Goal: Task Accomplishment & Management: Manage account settings

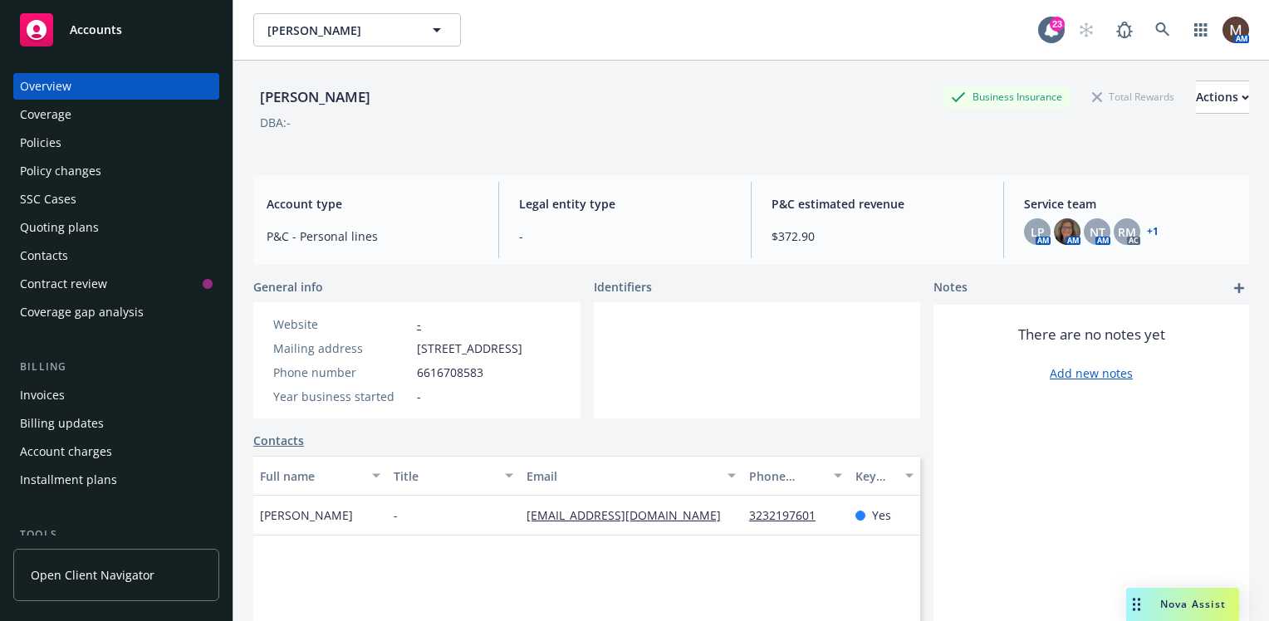
click at [50, 139] on div "Policies" at bounding box center [41, 143] width 42 height 27
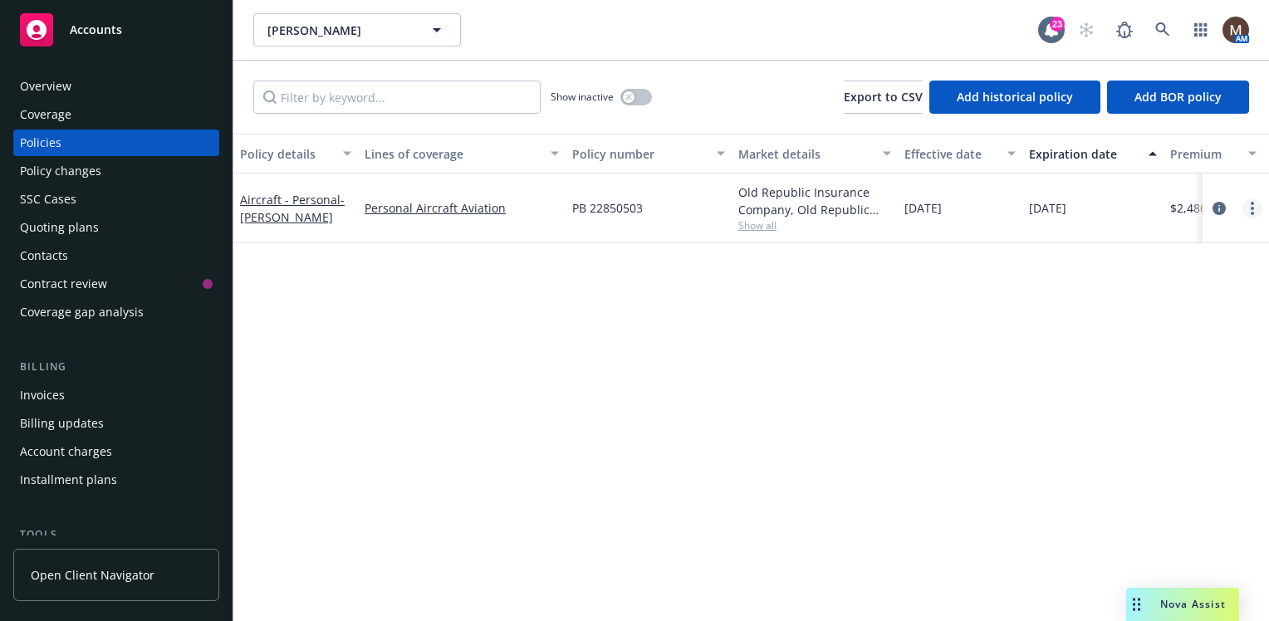
click at [1251, 204] on icon "more" at bounding box center [1252, 208] width 3 height 13
click at [1177, 268] on link "Renew with incumbent" at bounding box center [1163, 274] width 195 height 33
select select "12"
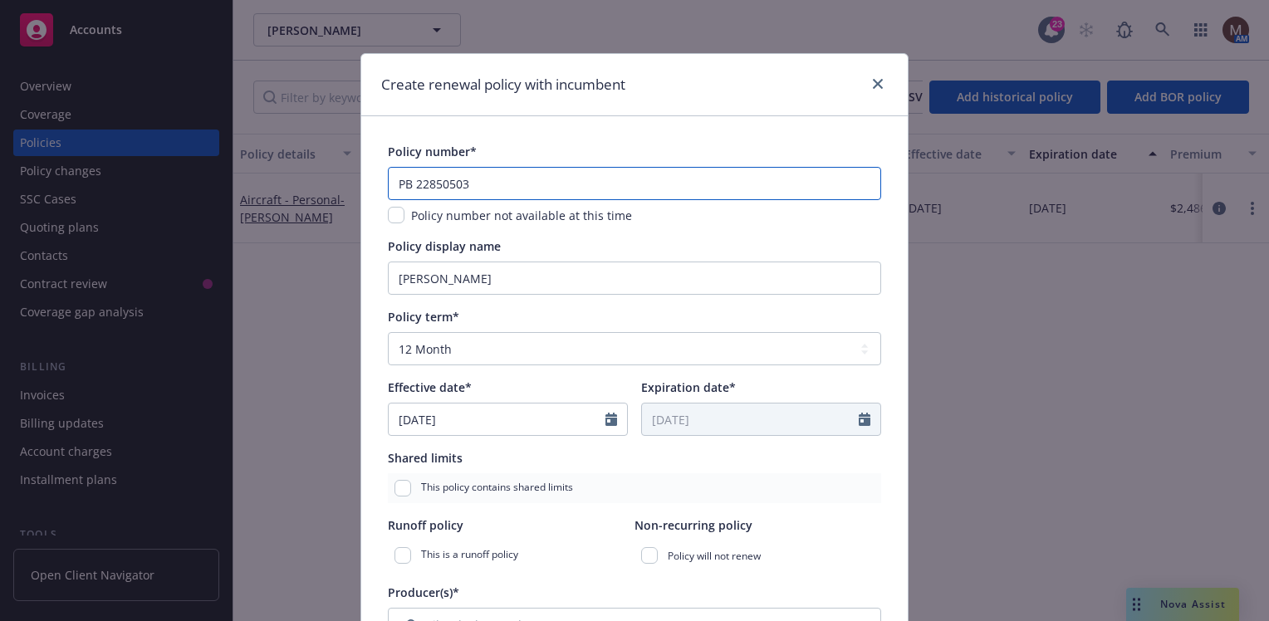
drag, startPoint x: 468, startPoint y: 187, endPoint x: 456, endPoint y: 184, distance: 12.7
click at [456, 184] on input "PB 22850503" at bounding box center [634, 183] width 493 height 33
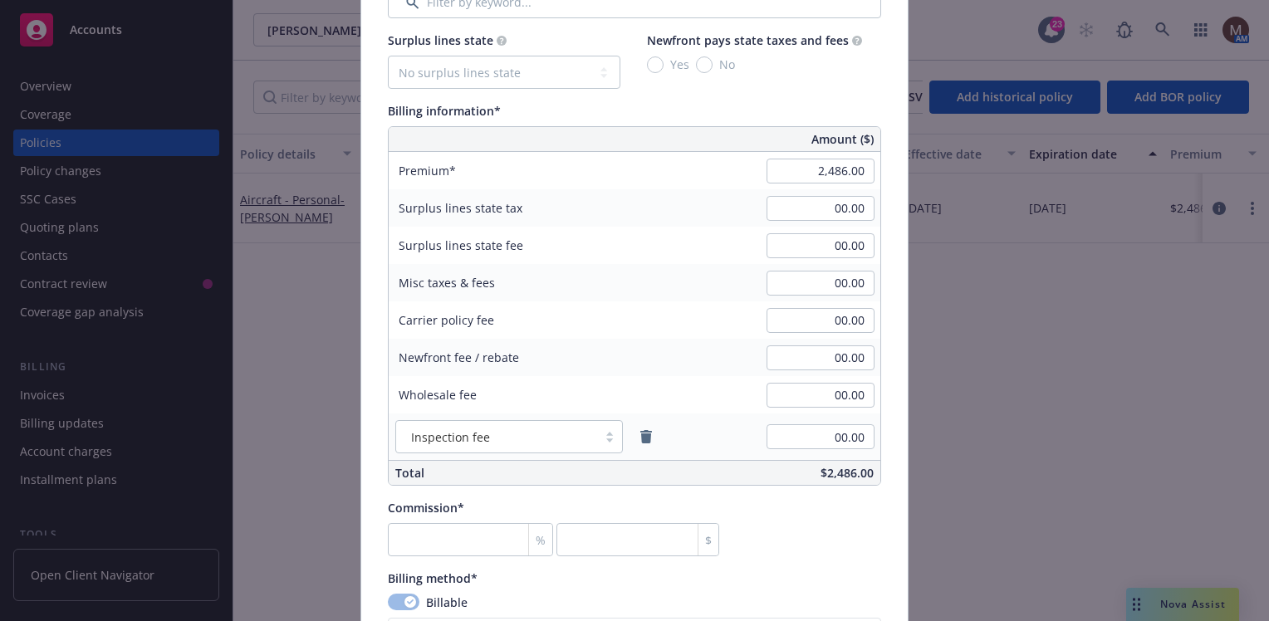
scroll to position [914, 0]
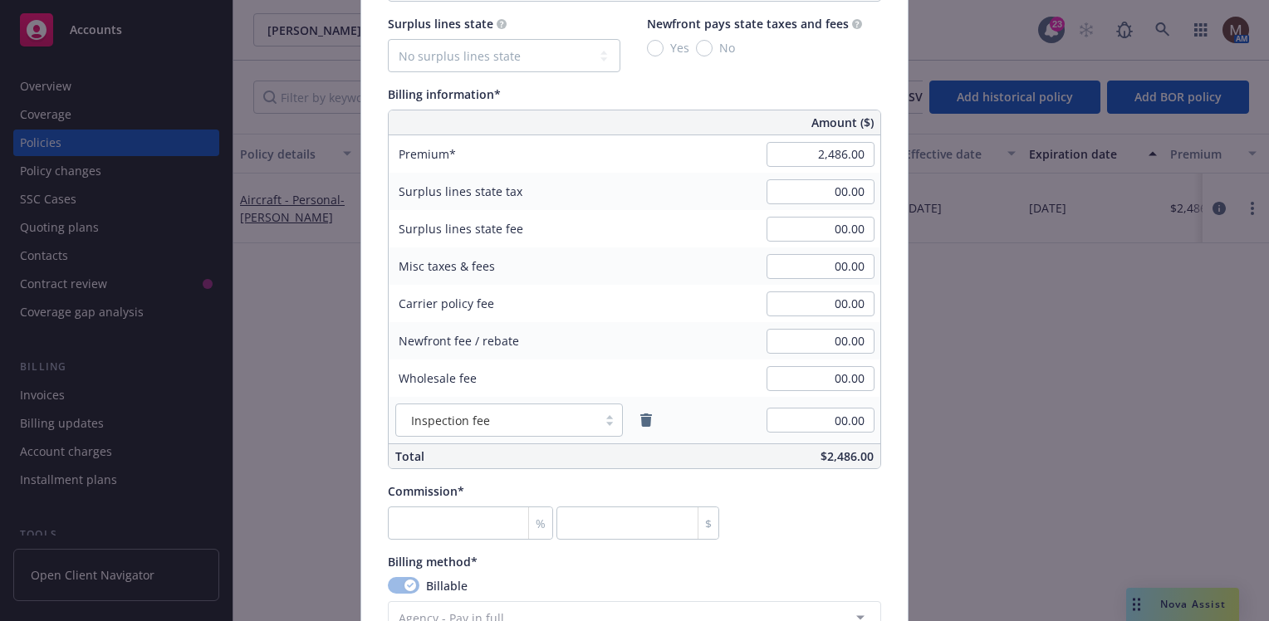
type input "PB 22850504"
click at [841, 157] on input "2,486.00" at bounding box center [821, 154] width 108 height 25
type input "3,647.00"
click at [801, 282] on div "00.00" at bounding box center [821, 266] width 120 height 37
click at [437, 513] on input "number" at bounding box center [470, 523] width 165 height 33
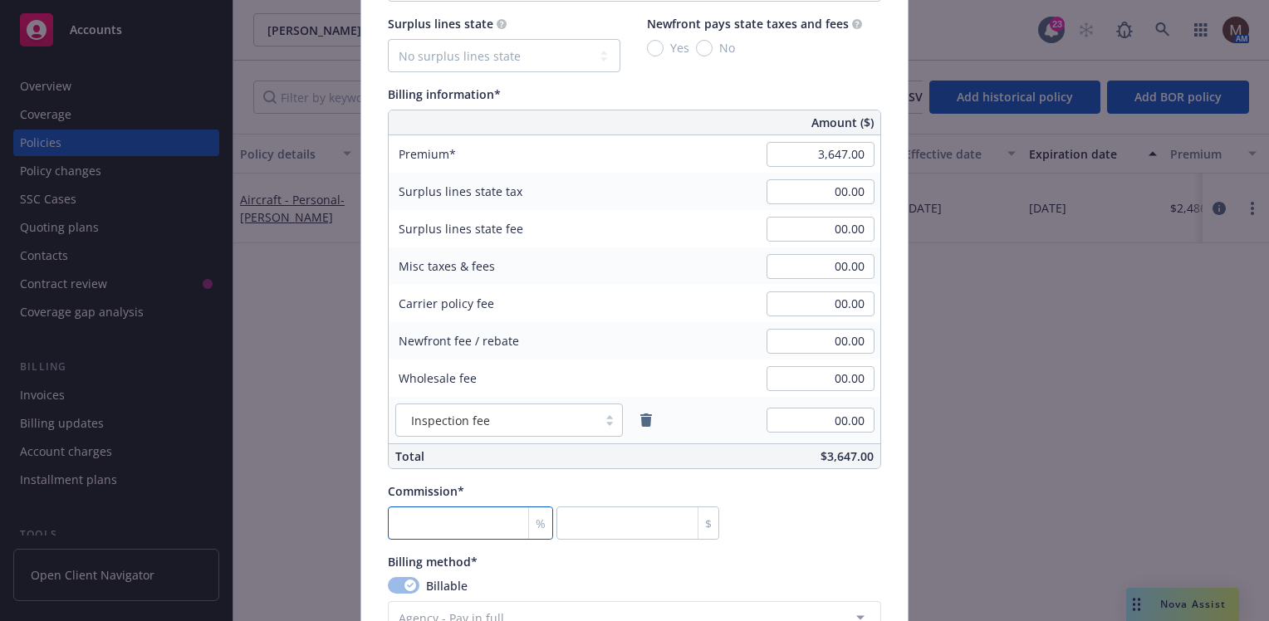
type input "1"
type input "36.47"
type input "15"
type input "547.05"
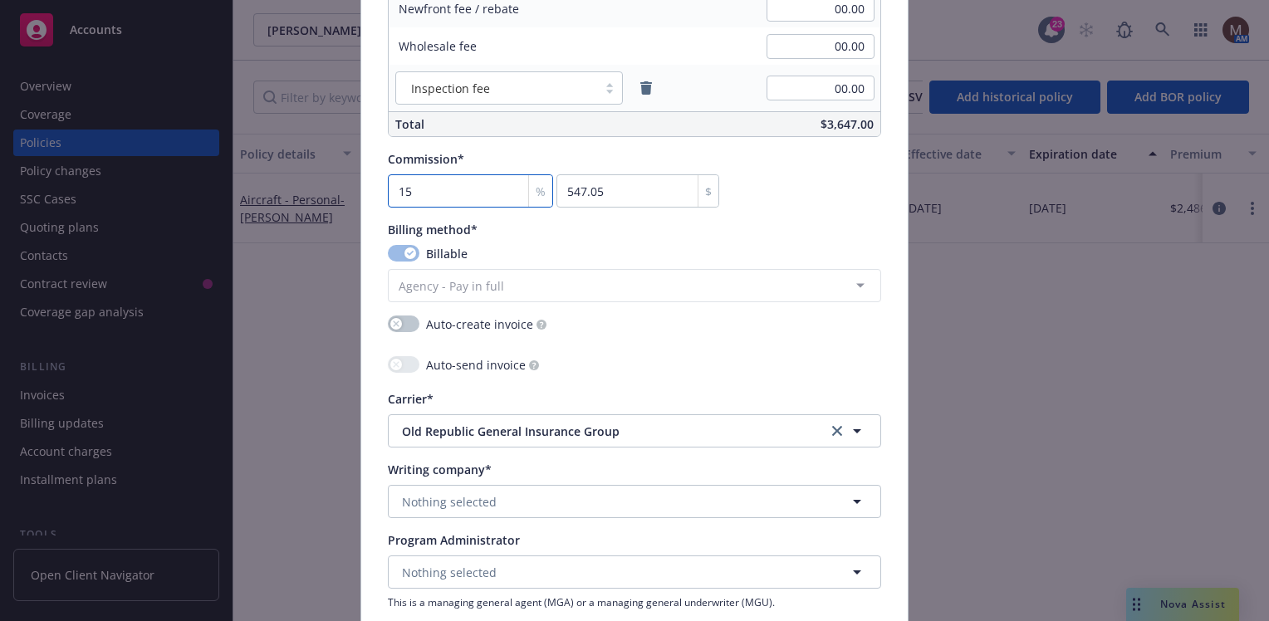
scroll to position [1329, 0]
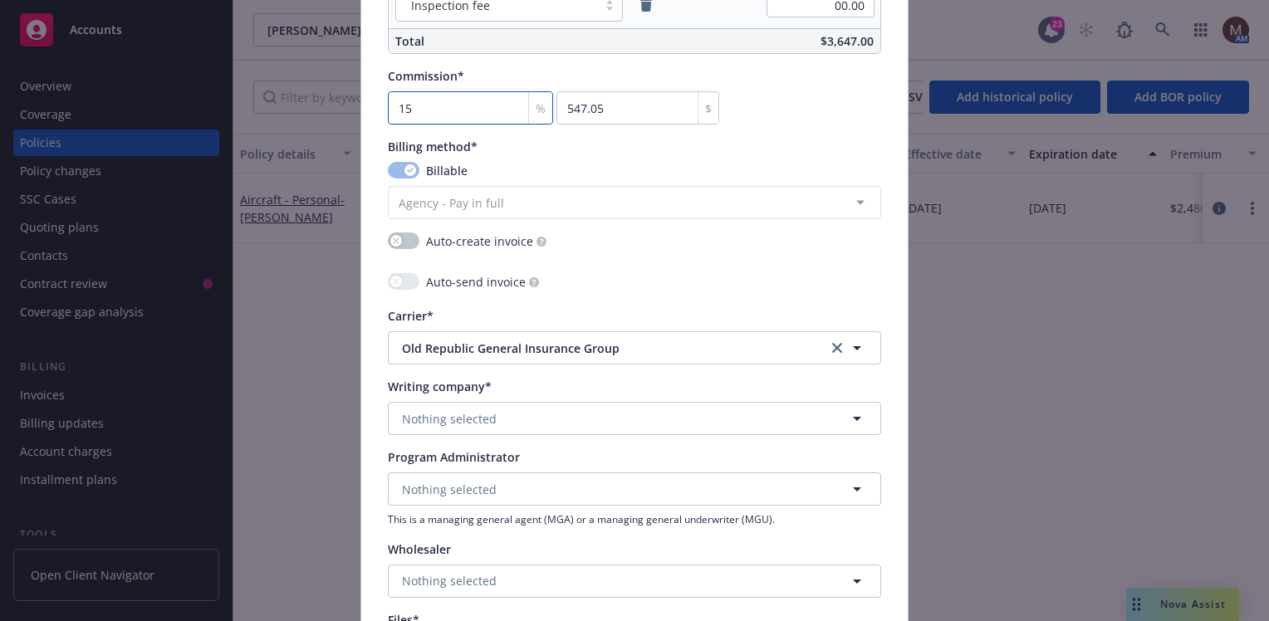
type input "15"
click at [448, 410] on span "Nothing selected" at bounding box center [449, 418] width 95 height 17
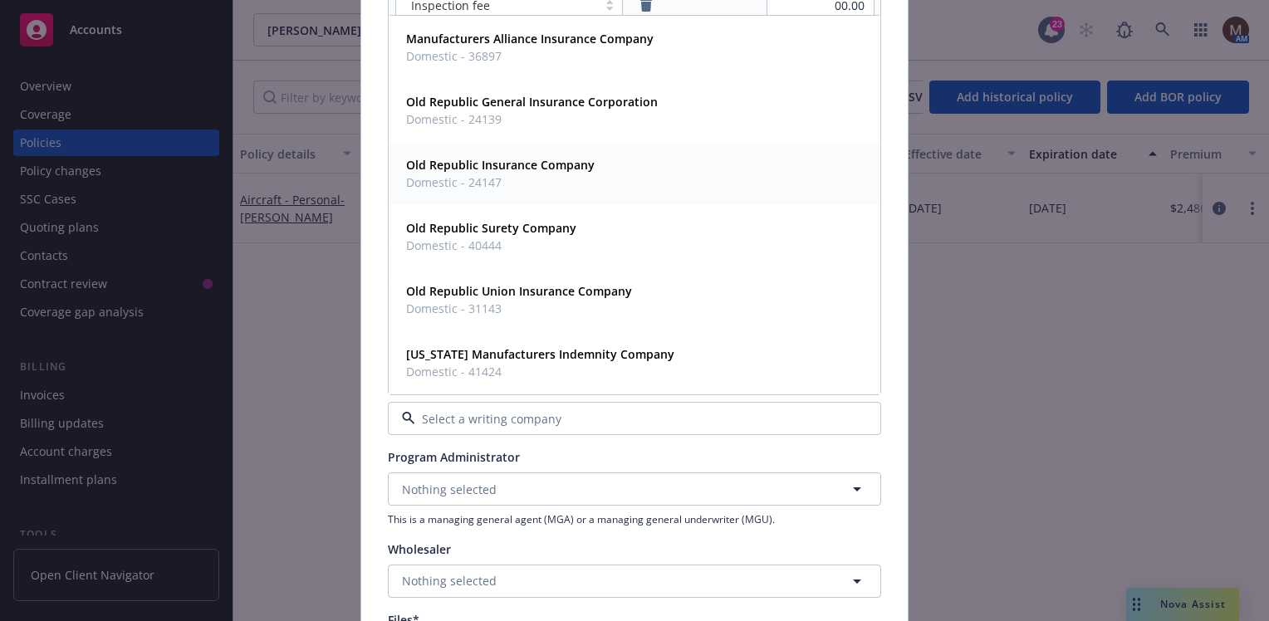
click at [500, 163] on strong "Old Republic Insurance Company" at bounding box center [500, 165] width 189 height 16
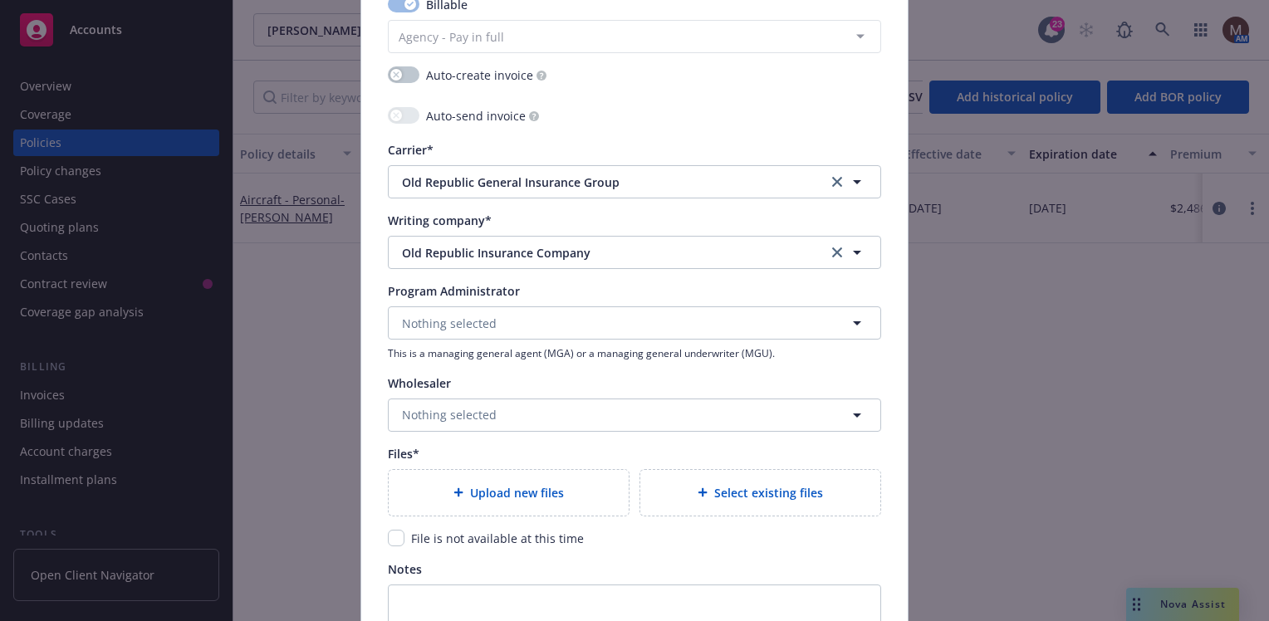
scroll to position [1578, 0]
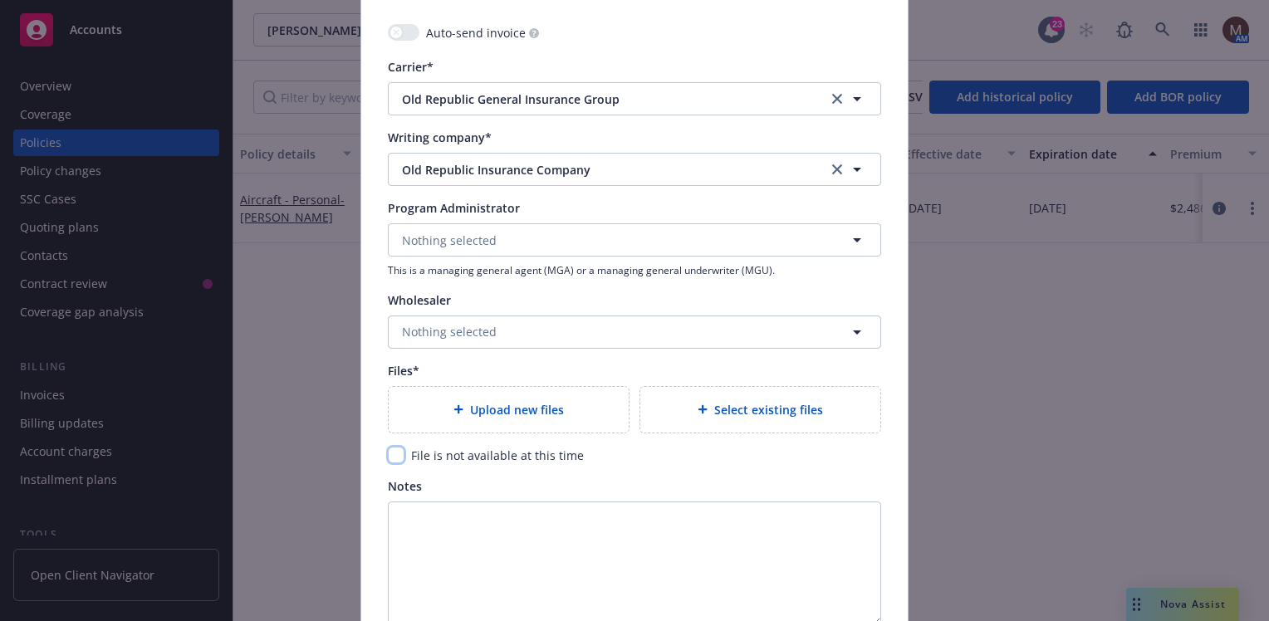
click at [392, 450] on input "checkbox" at bounding box center [396, 455] width 17 height 17
checkbox input "true"
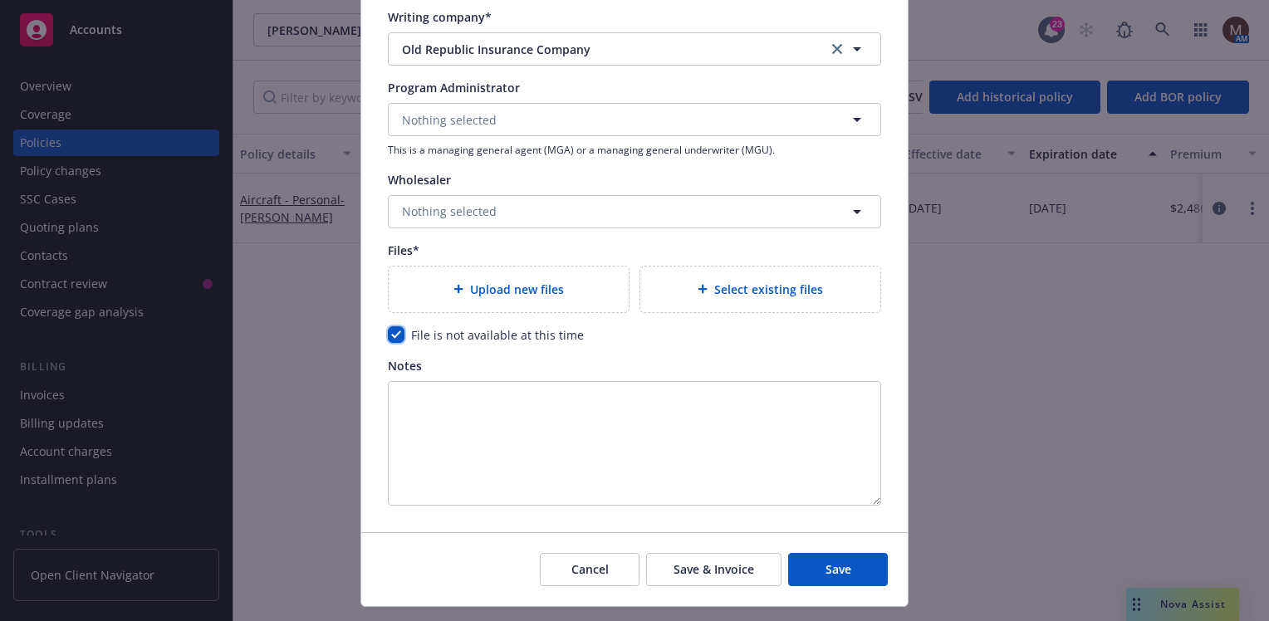
scroll to position [1735, 0]
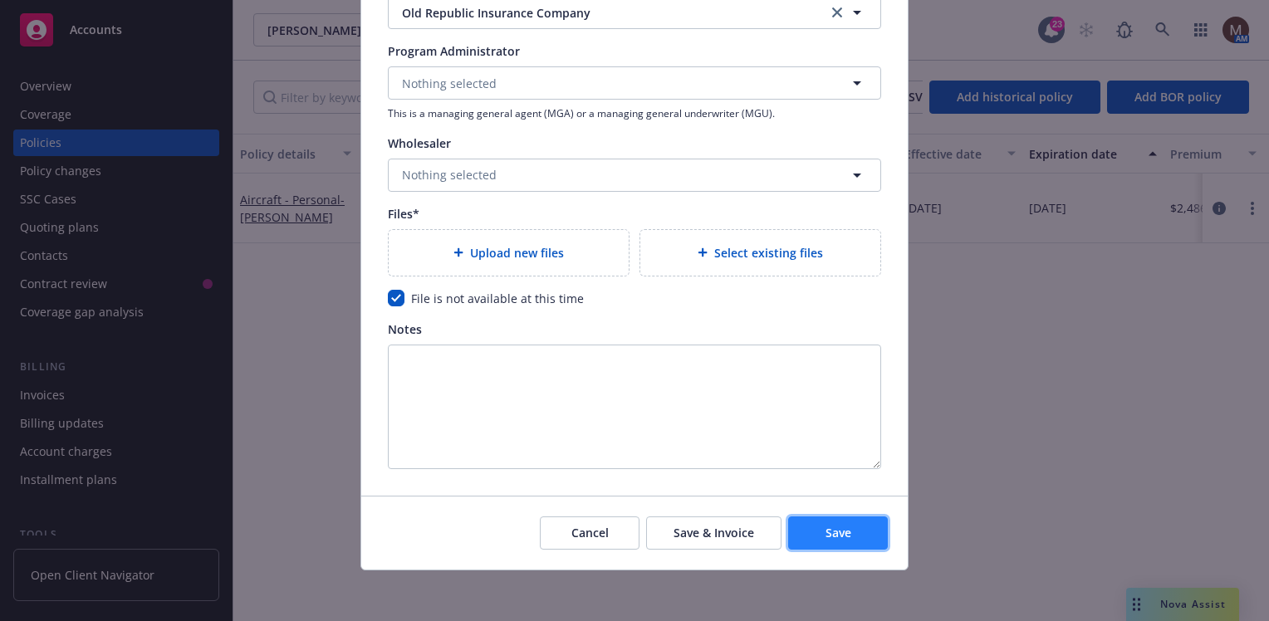
click at [826, 530] on span "Save" at bounding box center [839, 533] width 26 height 16
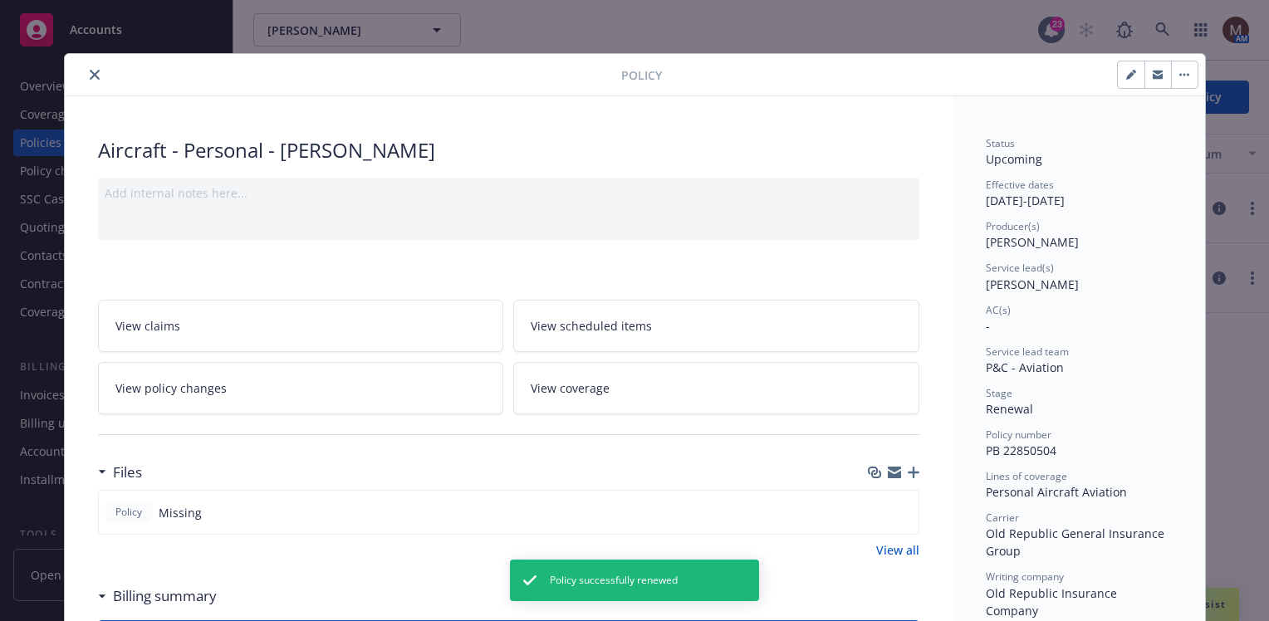
click at [90, 71] on icon "close" at bounding box center [95, 75] width 10 height 10
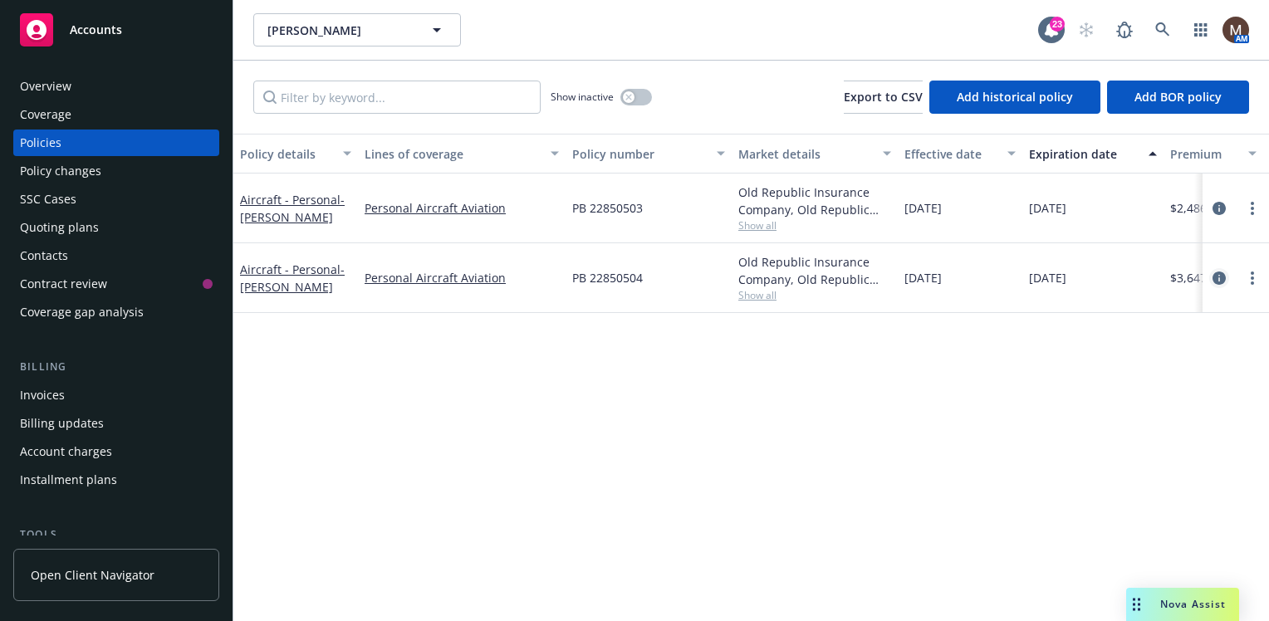
click at [1216, 273] on icon "circleInformation" at bounding box center [1219, 278] width 13 height 13
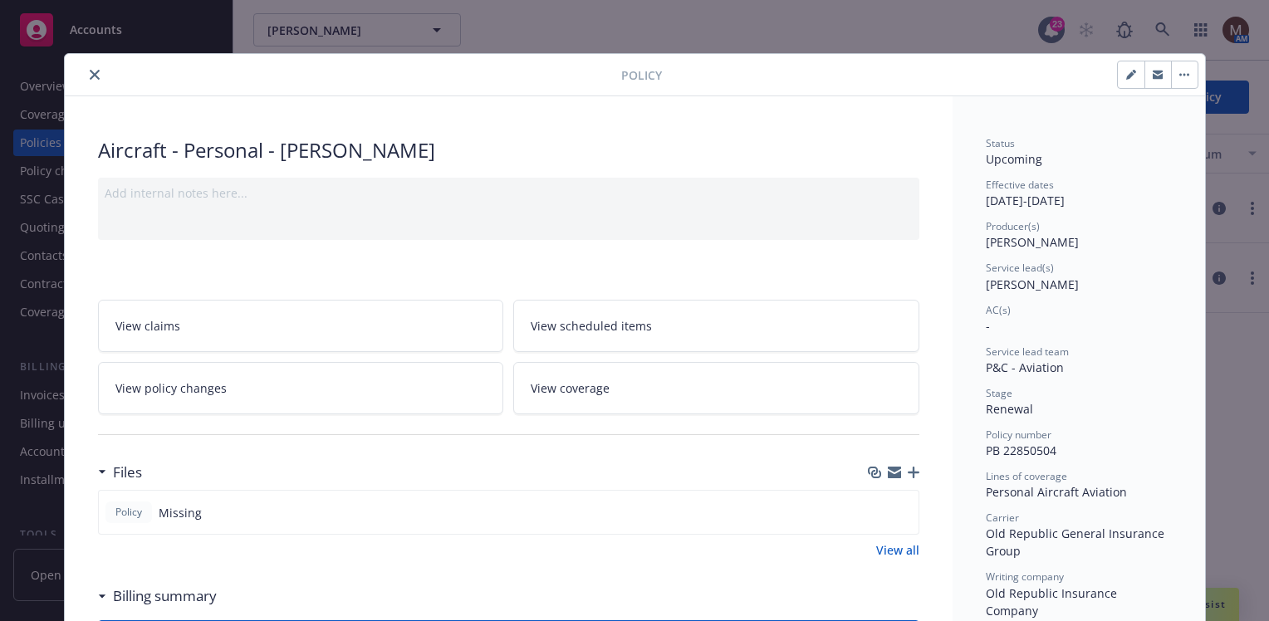
scroll to position [50, 0]
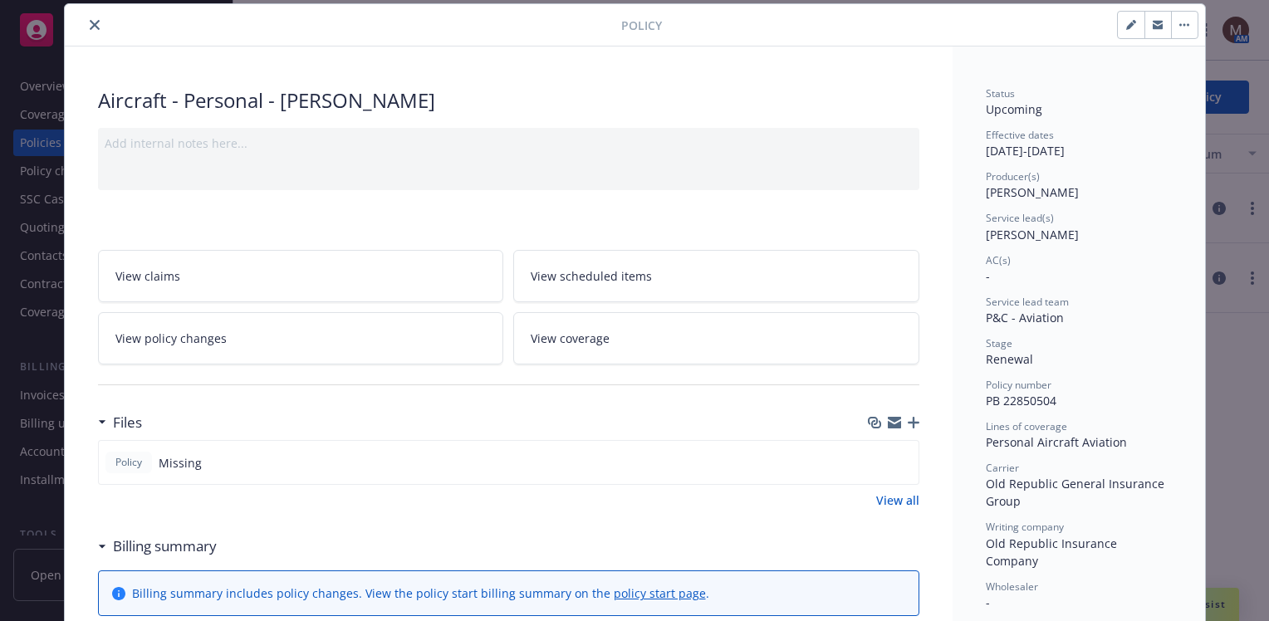
click at [908, 419] on icon "button" at bounding box center [914, 423] width 12 height 12
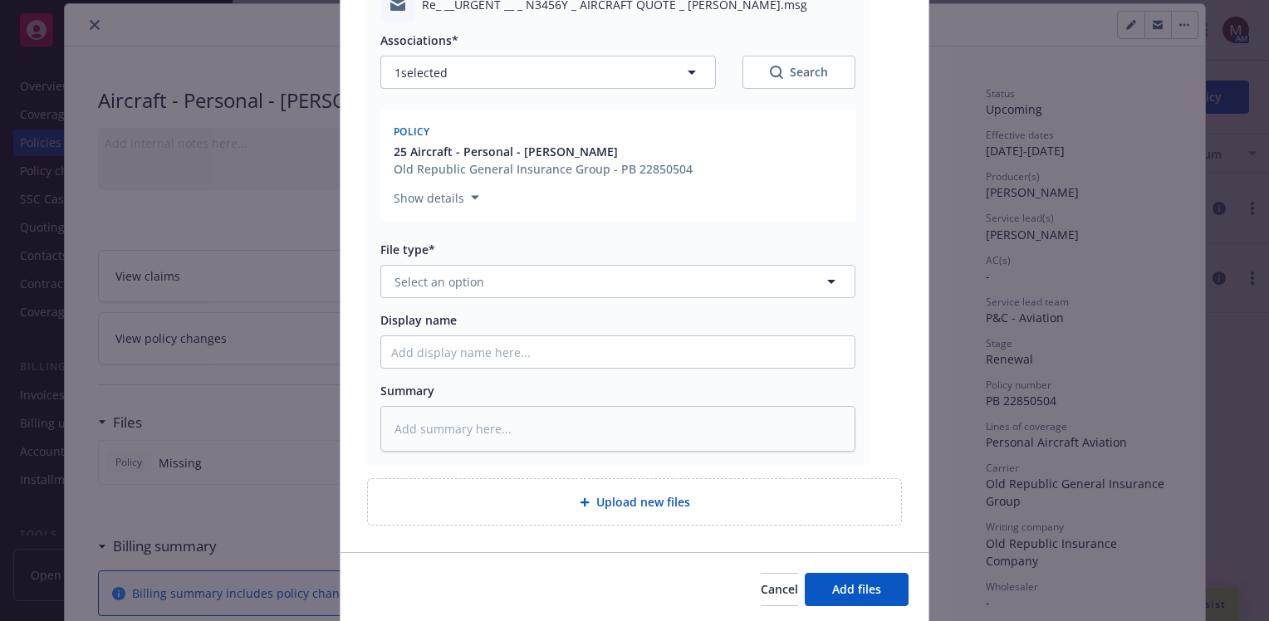
scroll to position [249, 0]
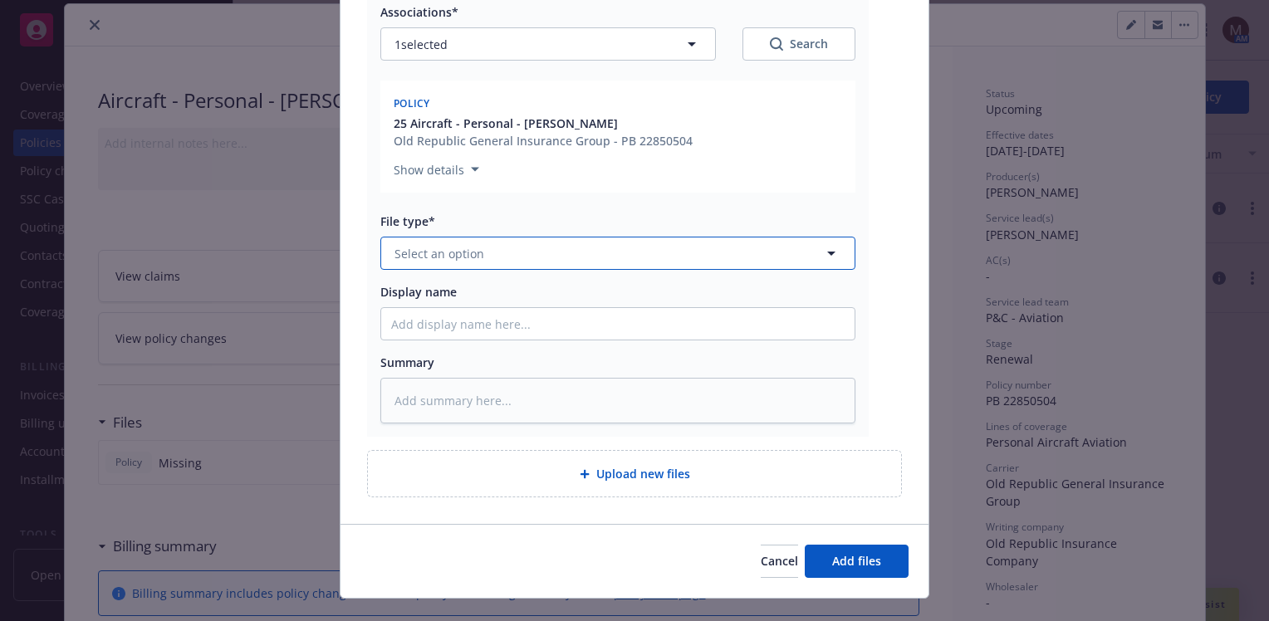
click at [823, 250] on icon "button" at bounding box center [831, 253] width 20 height 20
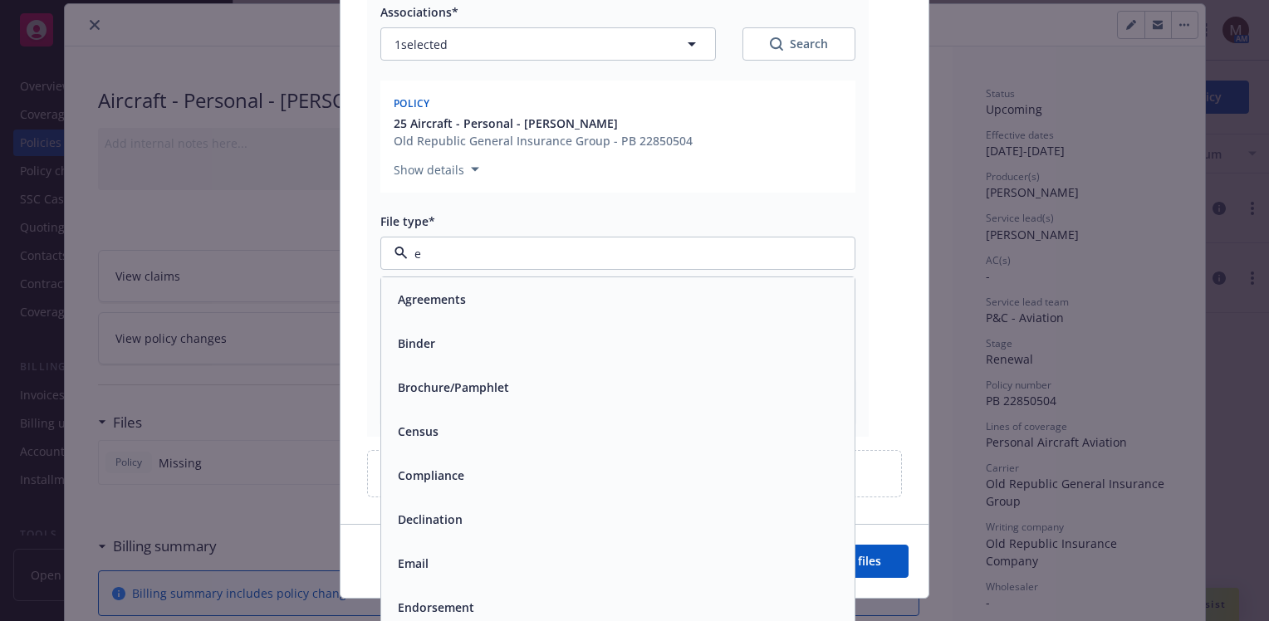
type input "em"
click at [468, 341] on div "Email" at bounding box center [617, 343] width 453 height 24
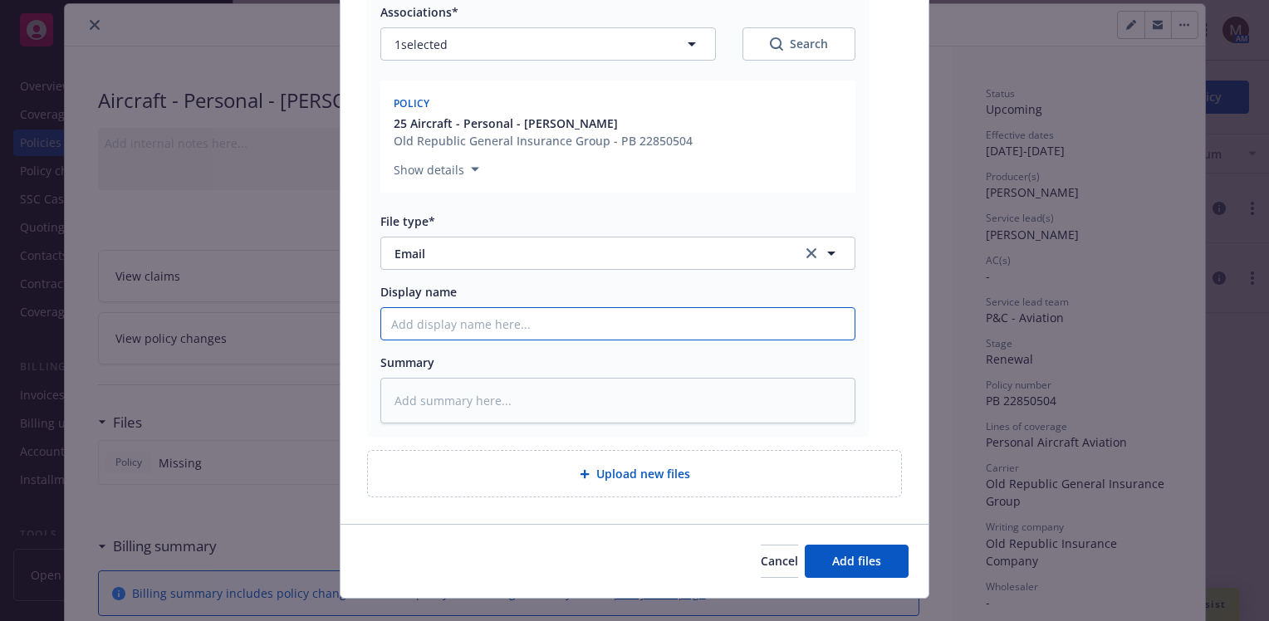
click at [412, 320] on input "Display name" at bounding box center [617, 324] width 473 height 32
type textarea "x"
type input "2"
type textarea "x"
type input "25"
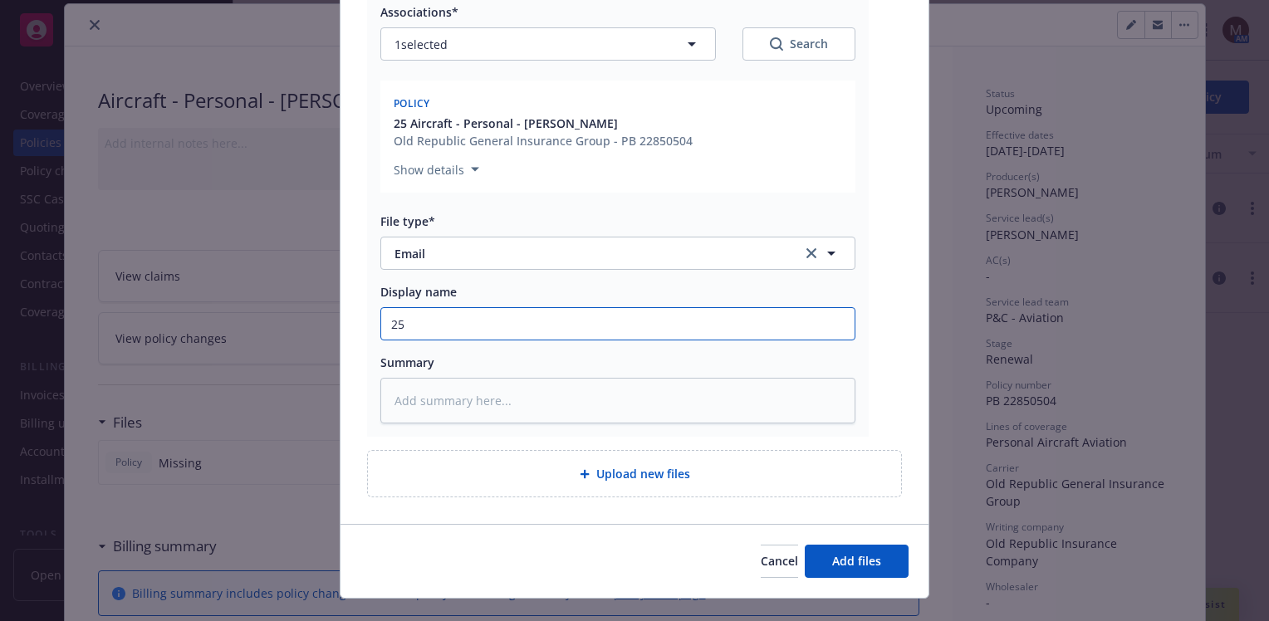
type textarea "x"
type input "25"
type textarea "x"
type input "25 B"
type textarea "x"
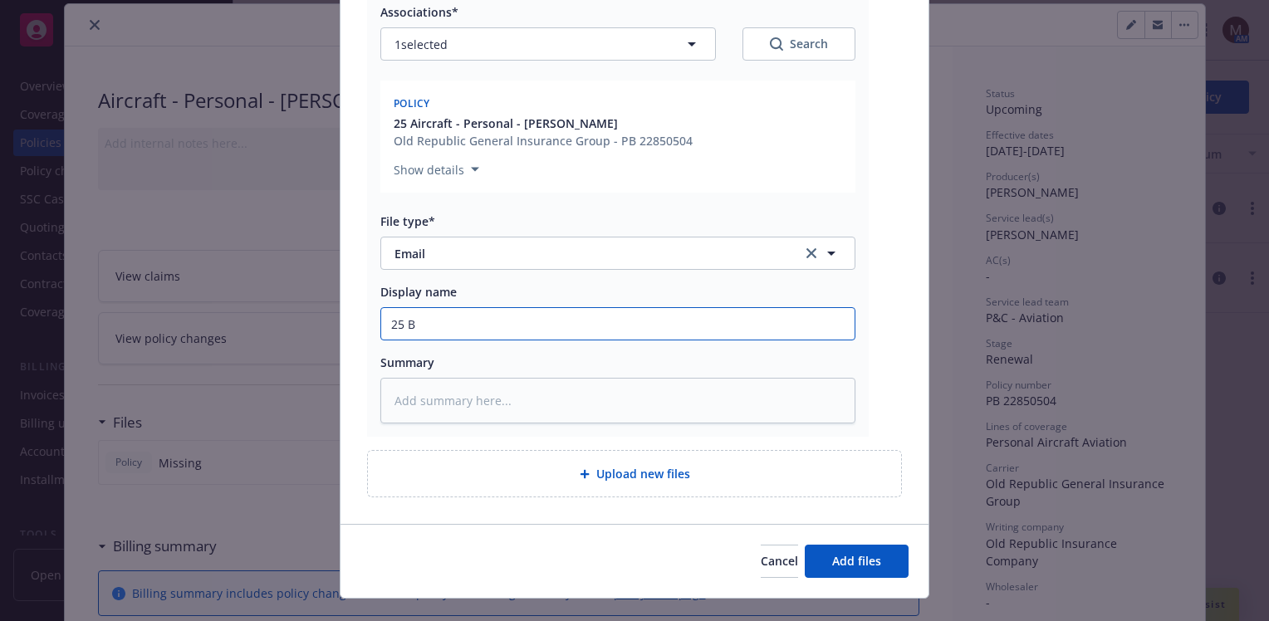
type input "25 BP"
type textarea "x"
type input "25 BP"
type textarea "x"
type input "25 BP -"
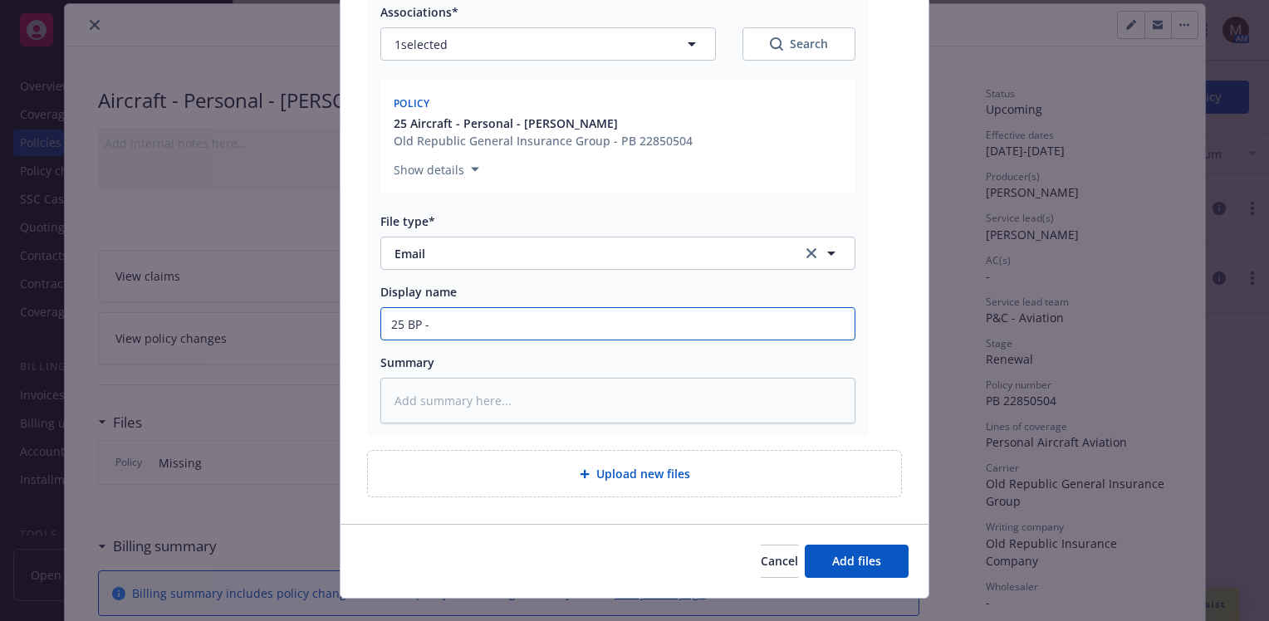
type textarea "x"
type input "25 BP -"
type textarea "x"
type input "25 BP - B"
type textarea "x"
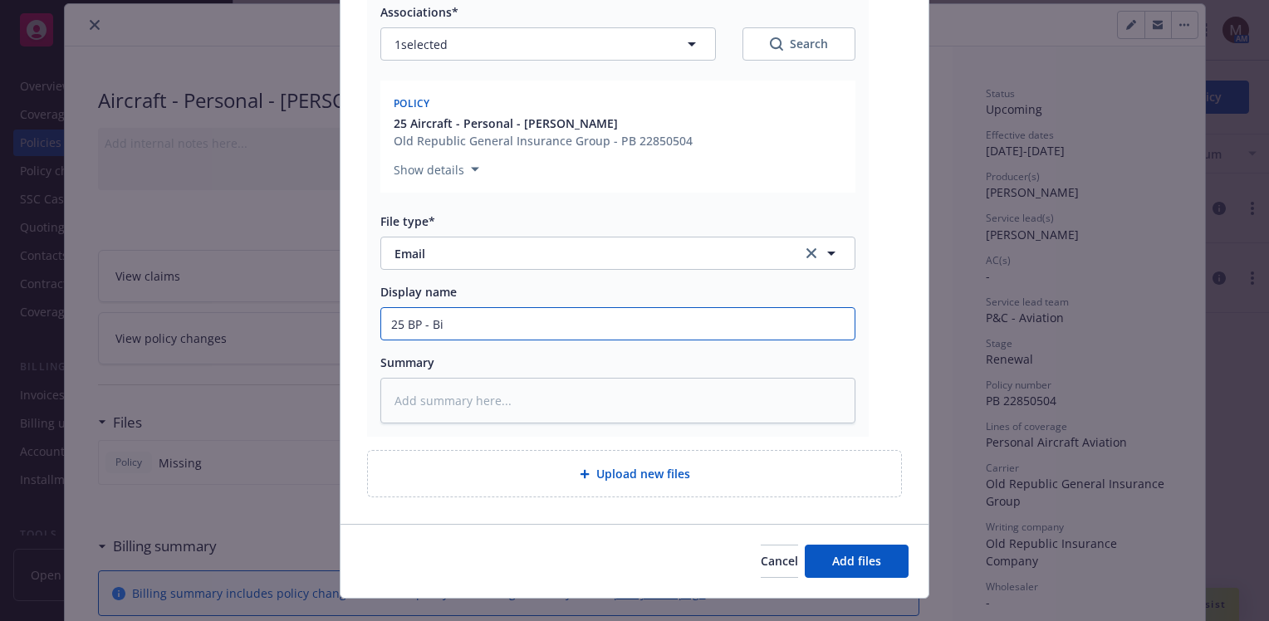
type input "25 BP - Bin"
type textarea "x"
type input "25 BP - Bind"
type textarea "x"
type input "25 BP - Bind"
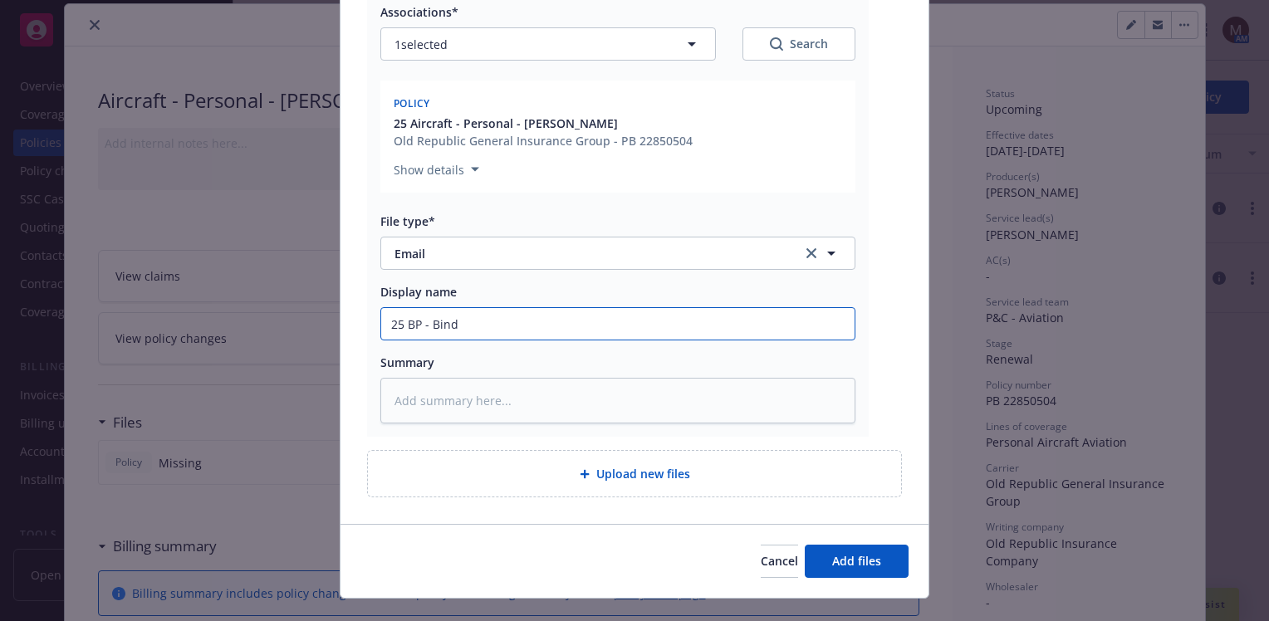
type textarea "x"
type input "25 BP - Bind o"
type textarea "x"
type input "25 BP - Bind or"
type textarea "x"
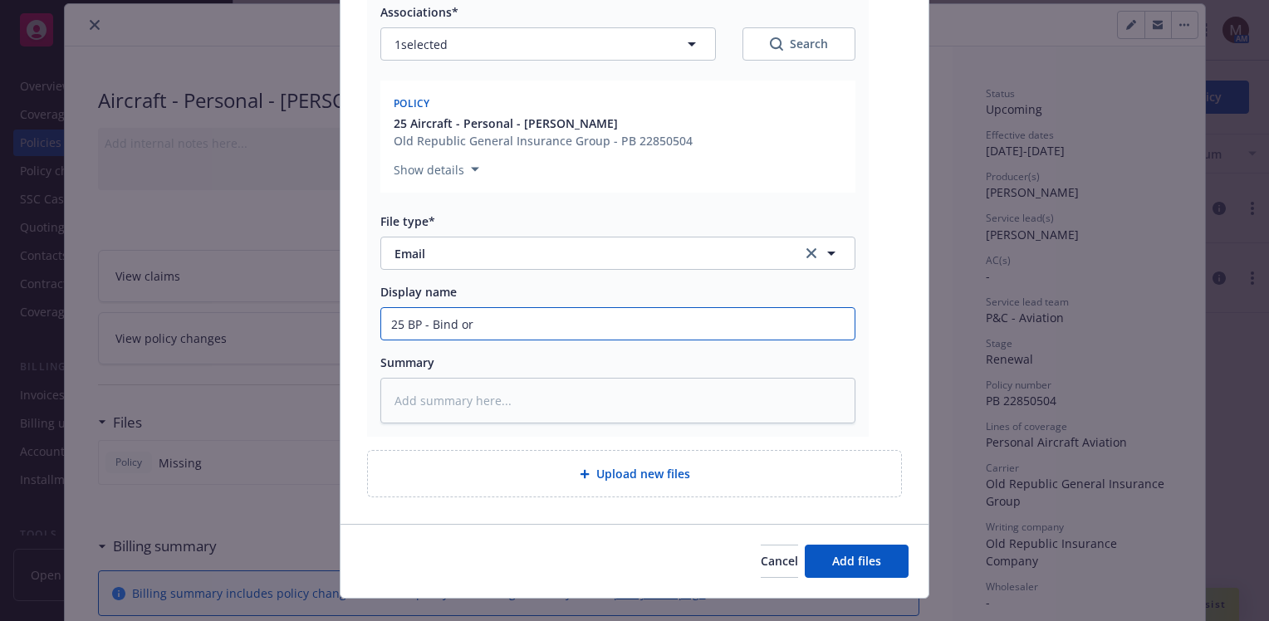
type input "25 BP - Bind ord"
type textarea "x"
type input "25 BP - Bind orde"
type textarea "x"
type input "25 BP - Bind order"
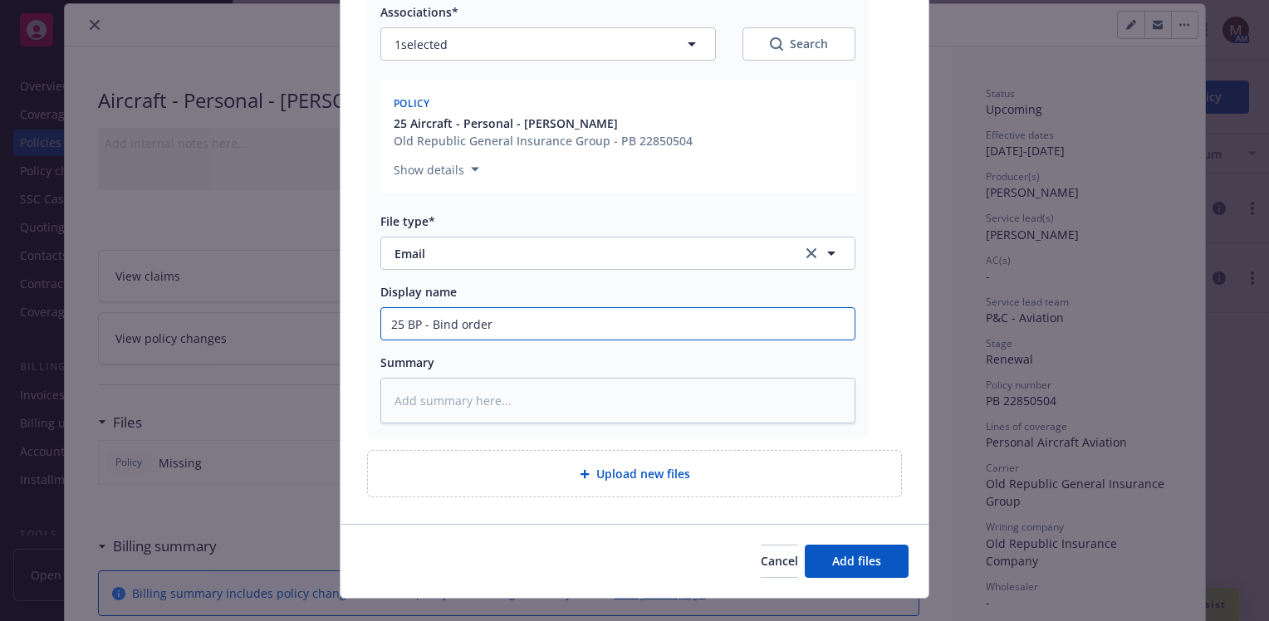
type textarea "x"
type input "25 BP - Bind order"
type textarea "x"
type input "25 BP - Bind order f"
type textarea "x"
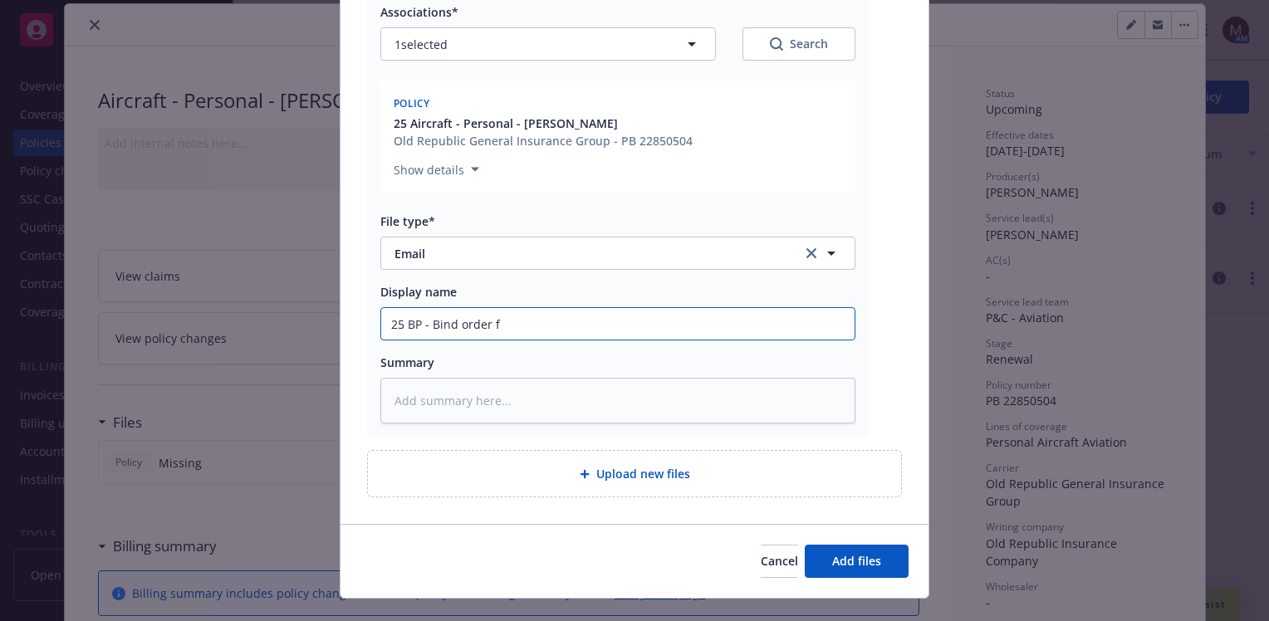
type input "25 BP - Bind order fr"
type textarea "x"
type input "25 BP - Bind order fro"
type textarea "x"
type input "25 BP - Bind order from"
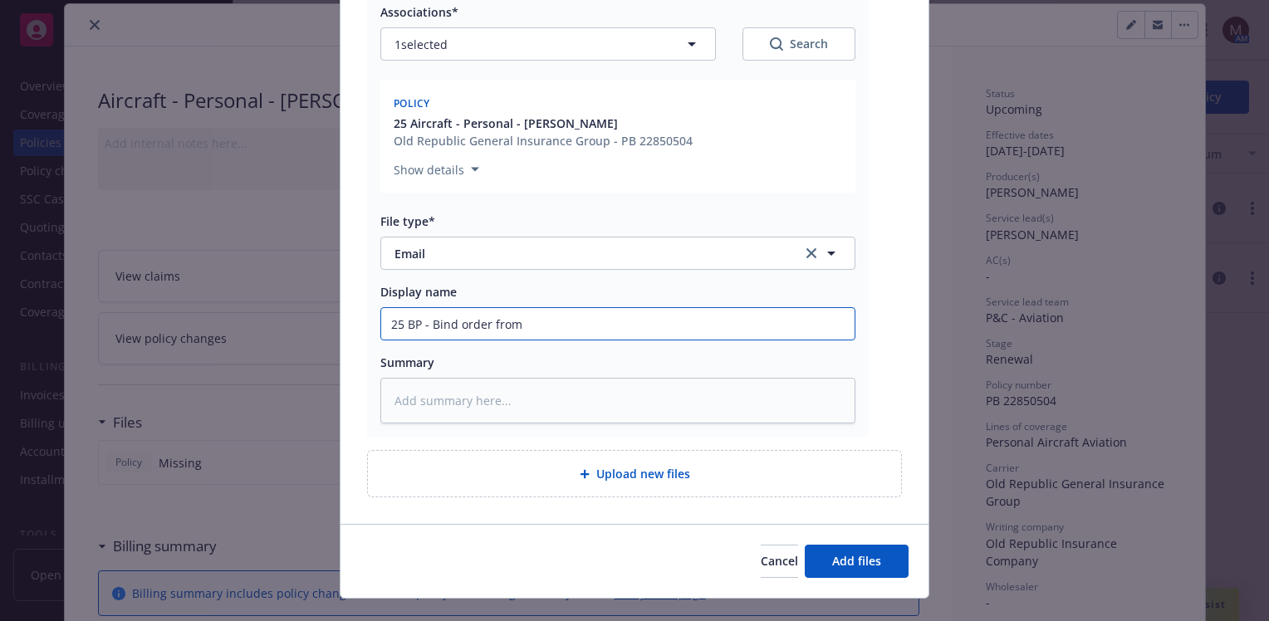
type textarea "x"
type input "25 BP - Bind order from"
type textarea "x"
type input "25 BP - Bind order from I"
type textarea "x"
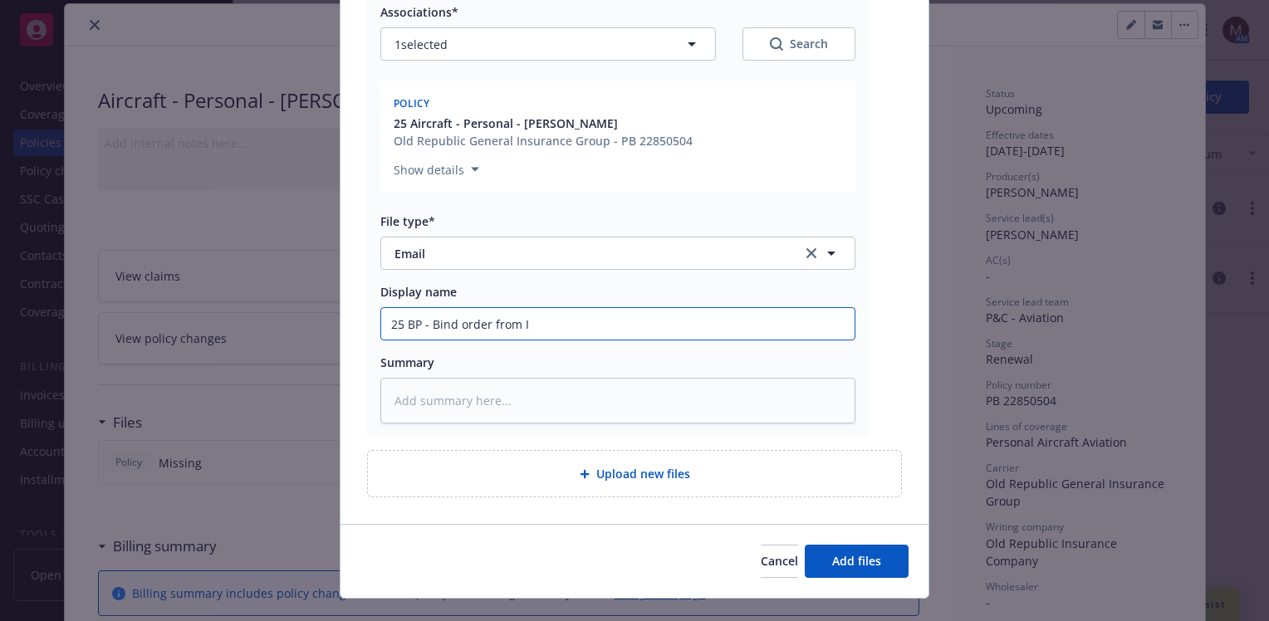
type input "25 BP - Bind order from In"
type textarea "x"
type input "25 BP - Bind order from Ins"
type textarea "x"
type input "25 BP - Bind order from Insur"
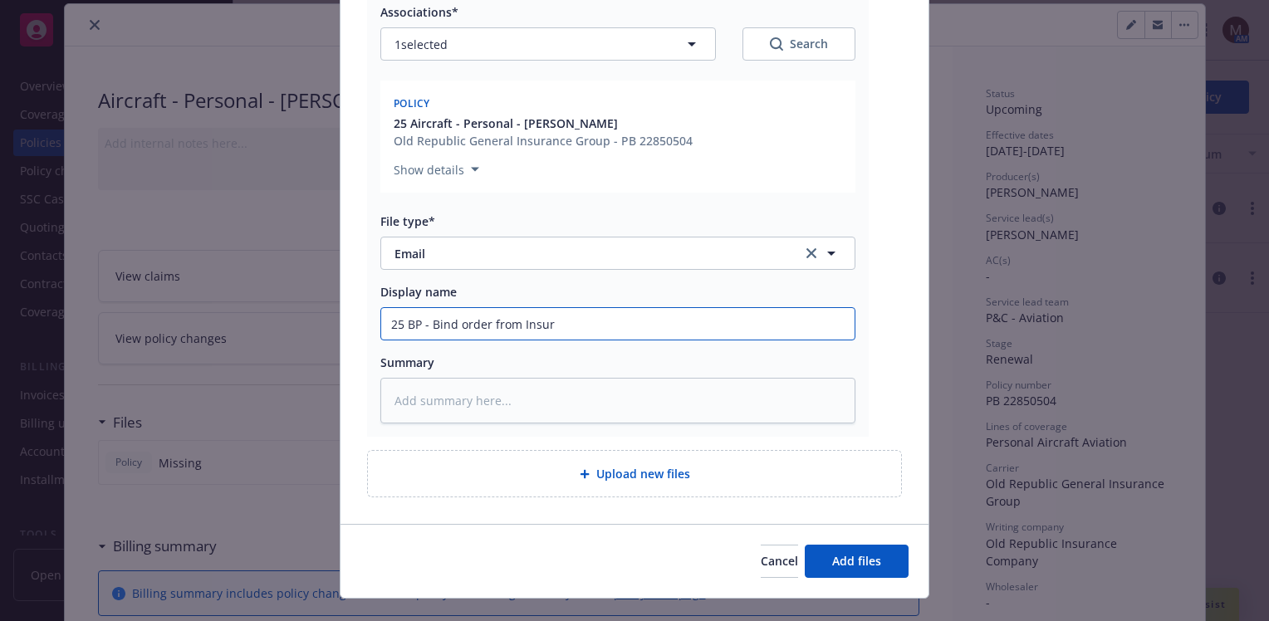
type textarea "x"
type input "25 BP - Bind order from Insure"
type textarea "x"
type input "25 BP - Bind order from Insured"
type textarea "x"
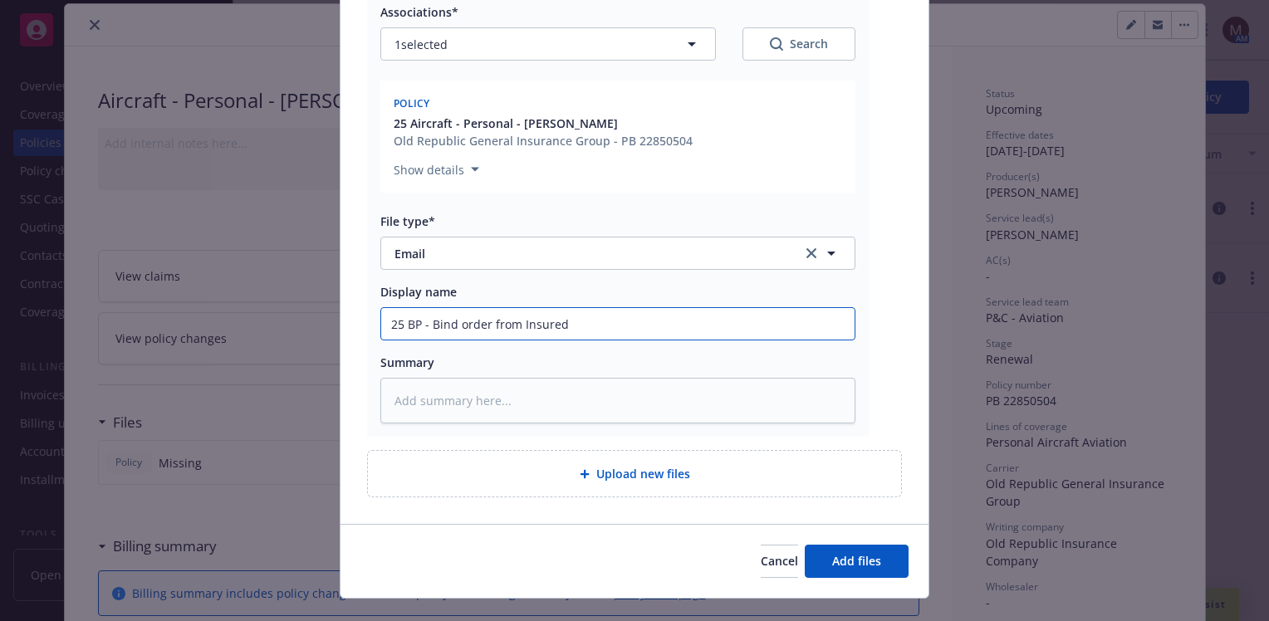
drag, startPoint x: 591, startPoint y: 331, endPoint x: 333, endPoint y: 329, distance: 257.5
click at [341, 329] on div "Re_ __URGENT __ _ N3456Y _ AIRCRAFT QUOTE _ [PERSON_NAME].msg Associations* 1 s…" at bounding box center [635, 221] width 588 height 605
type input "25 BP - Bind order from Insured"
click at [402, 399] on textarea at bounding box center [617, 401] width 475 height 46
paste textarea "25 BP - Bind order from Insured"
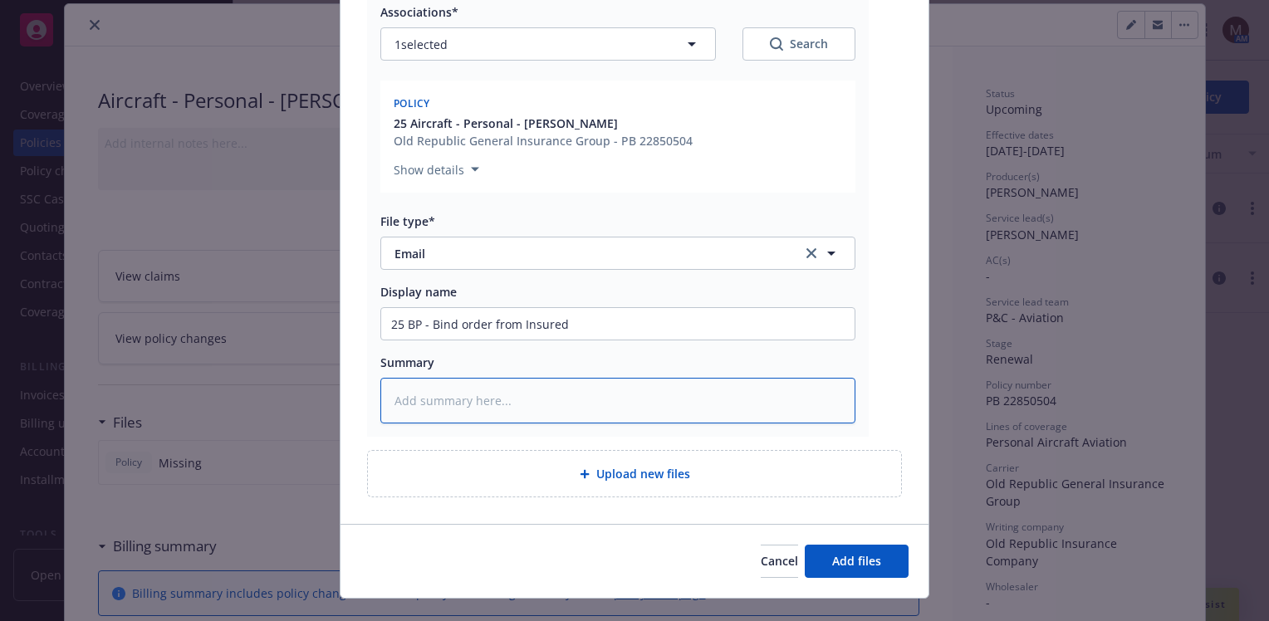
type textarea "x"
type textarea "25 BP - Bind order from Insured"
click at [841, 553] on span "Add files" at bounding box center [856, 561] width 49 height 16
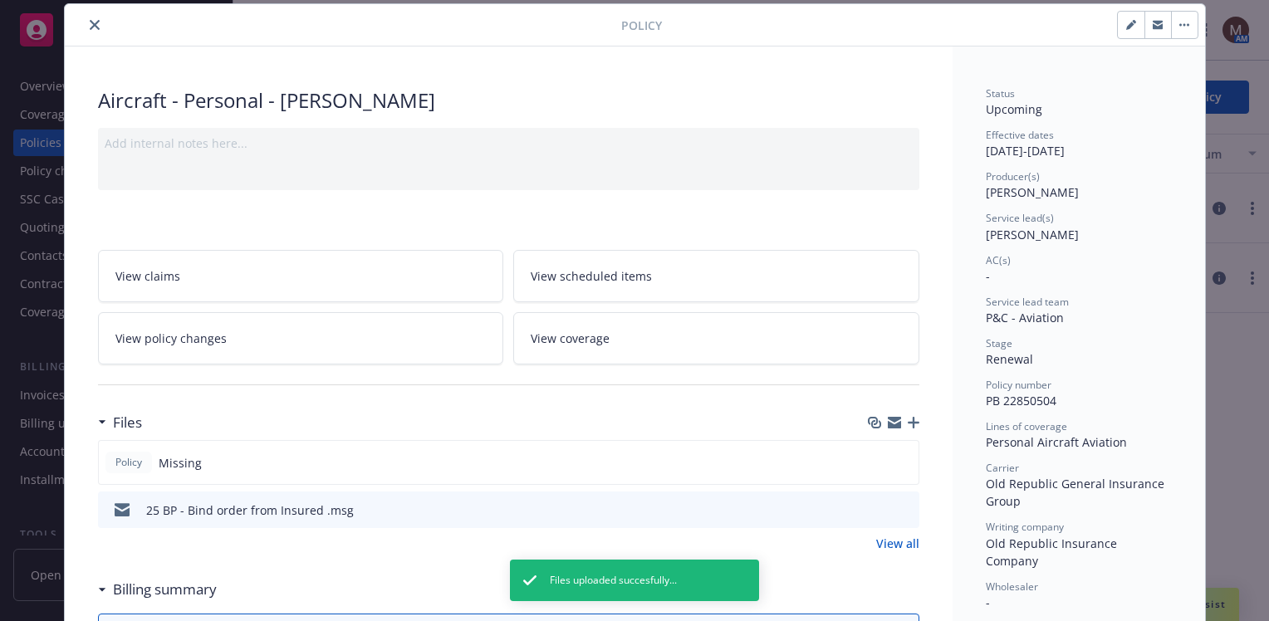
click at [908, 417] on icon "button" at bounding box center [914, 423] width 12 height 12
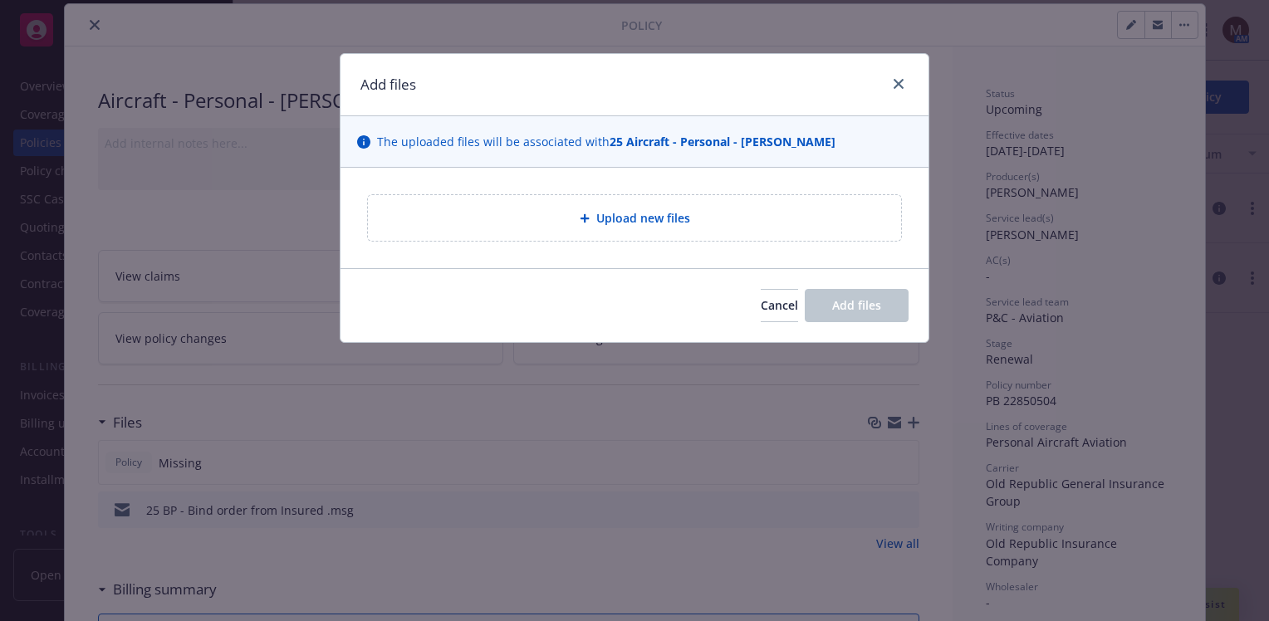
type textarea "x"
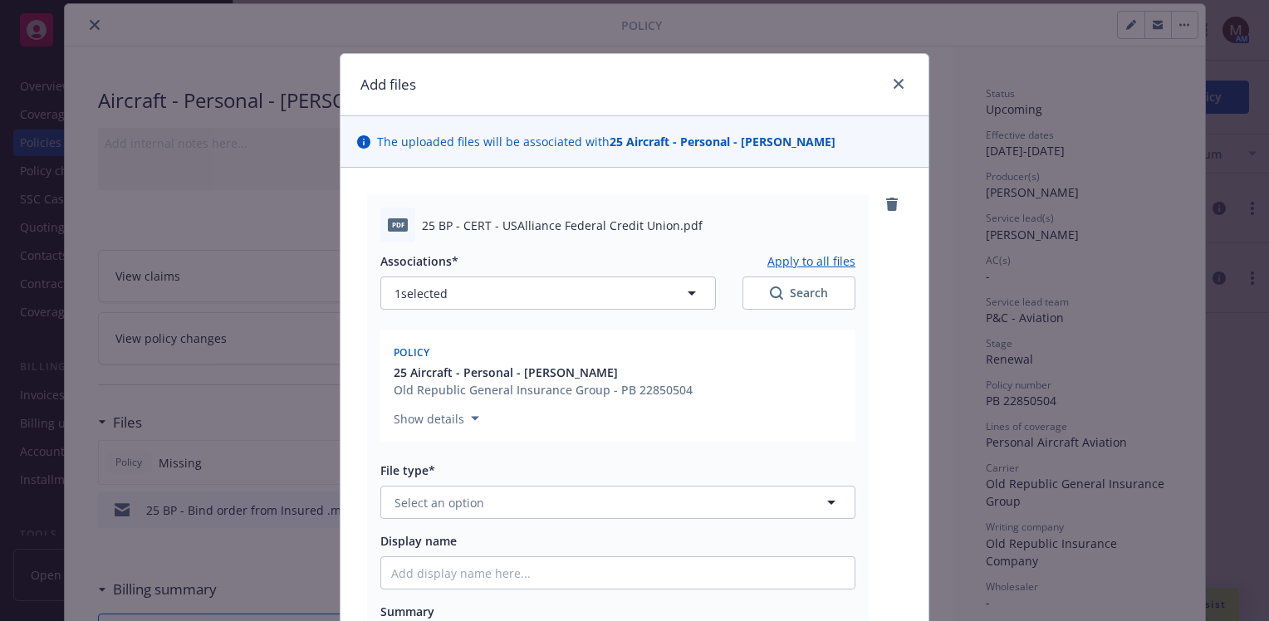
scroll to position [83, 0]
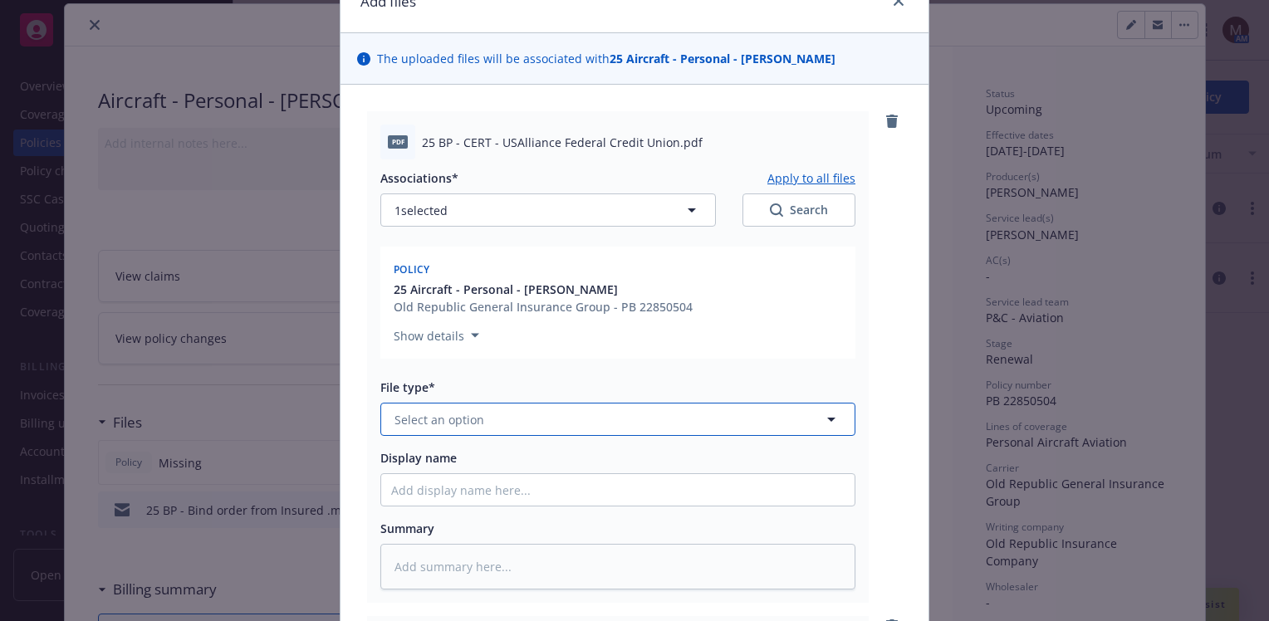
click at [824, 417] on icon "button" at bounding box center [831, 419] width 20 height 20
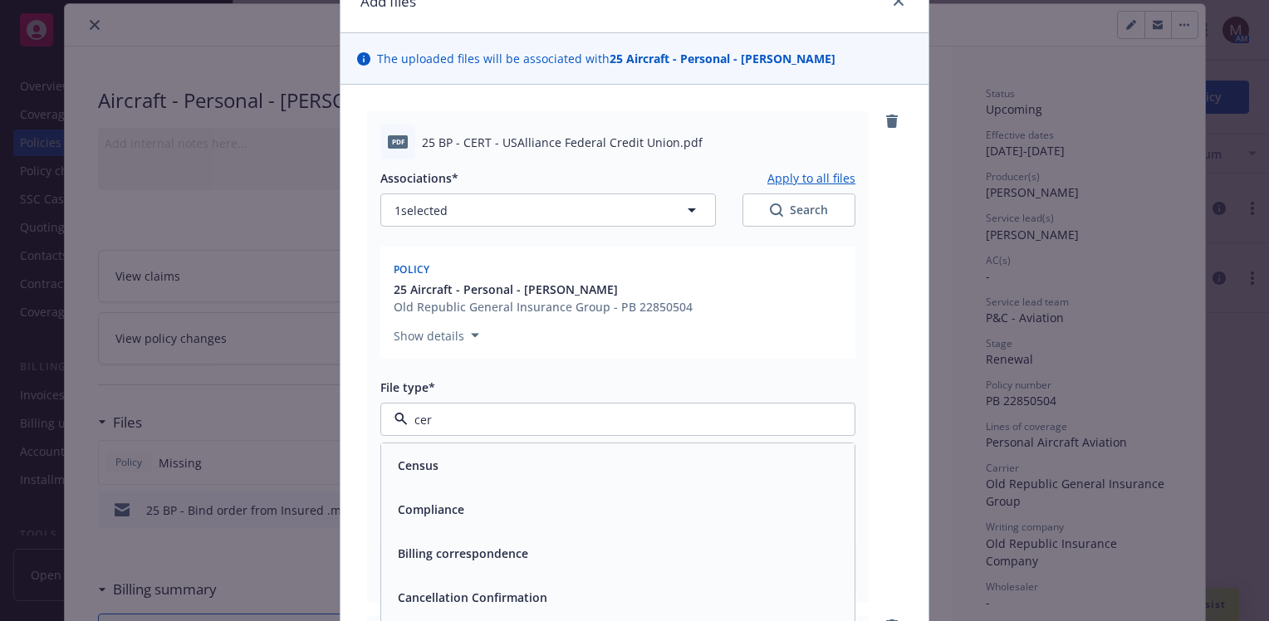
type input "cert"
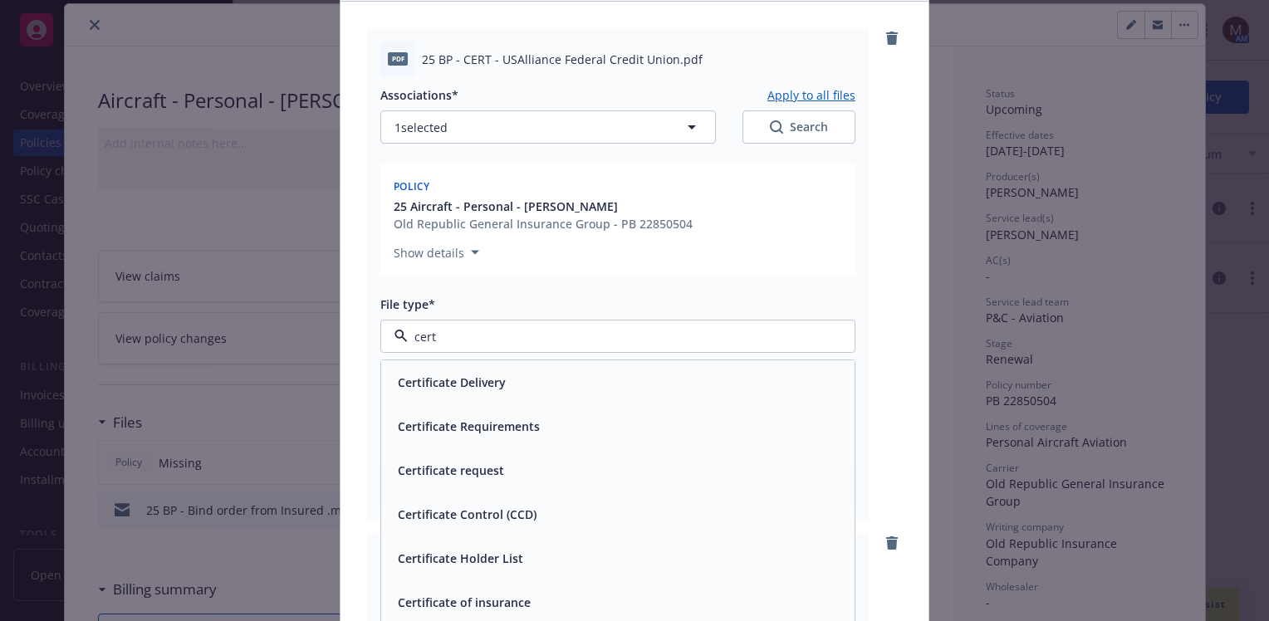
drag, startPoint x: 527, startPoint y: 600, endPoint x: 565, endPoint y: 419, distance: 184.2
click at [527, 597] on div "Certificate of insurance" at bounding box center [617, 603] width 453 height 24
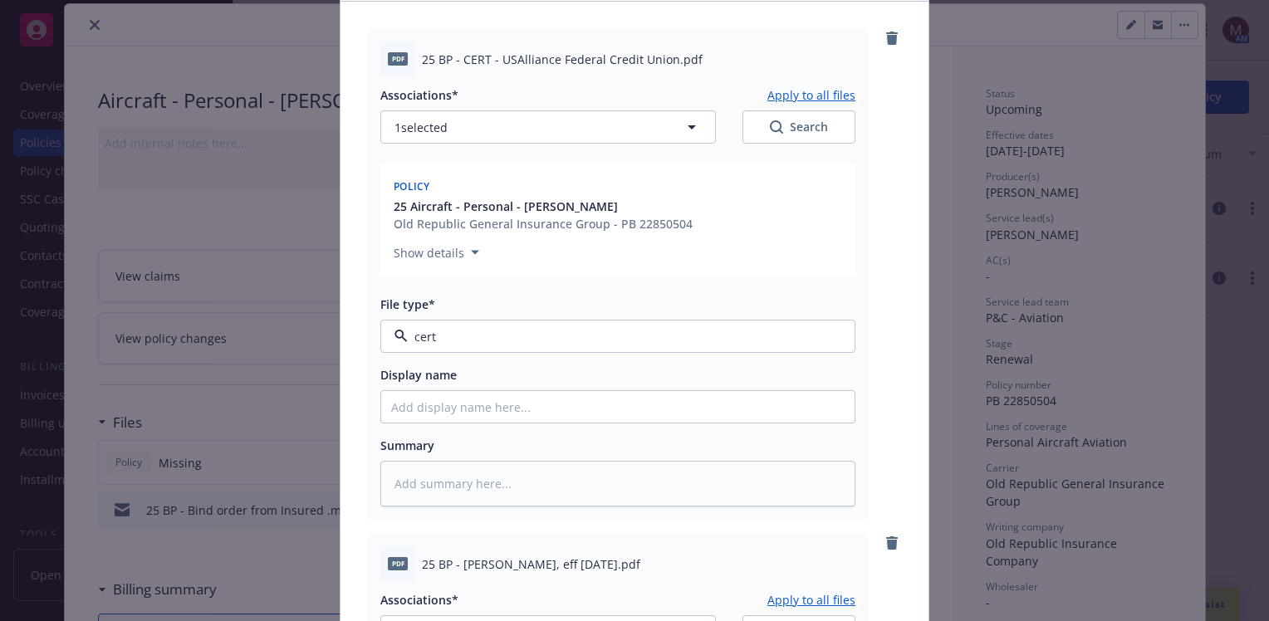
type textarea "x"
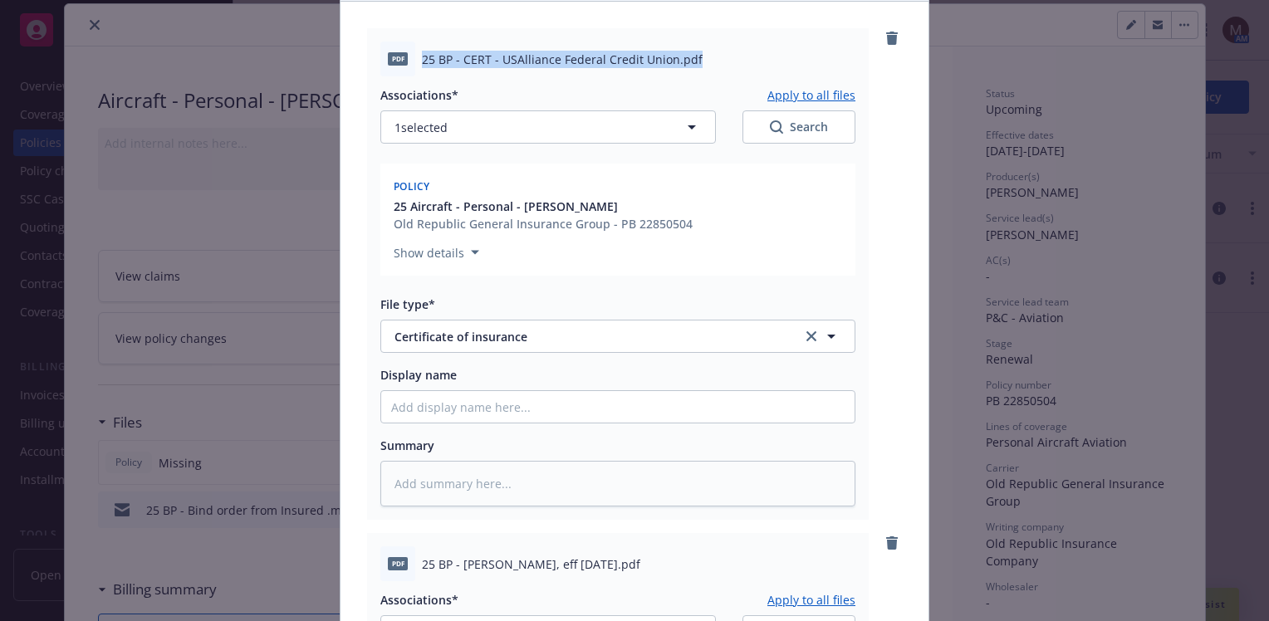
drag, startPoint x: 700, startPoint y: 59, endPoint x: 415, endPoint y: 68, distance: 285.0
click at [415, 68] on div "pdf 25 BP - CERT - USAlliance Federal Credit Union.pdf" at bounding box center [617, 59] width 475 height 35
copy span "25 BP - CERT - USAlliance Federal Credit Union.pdf"
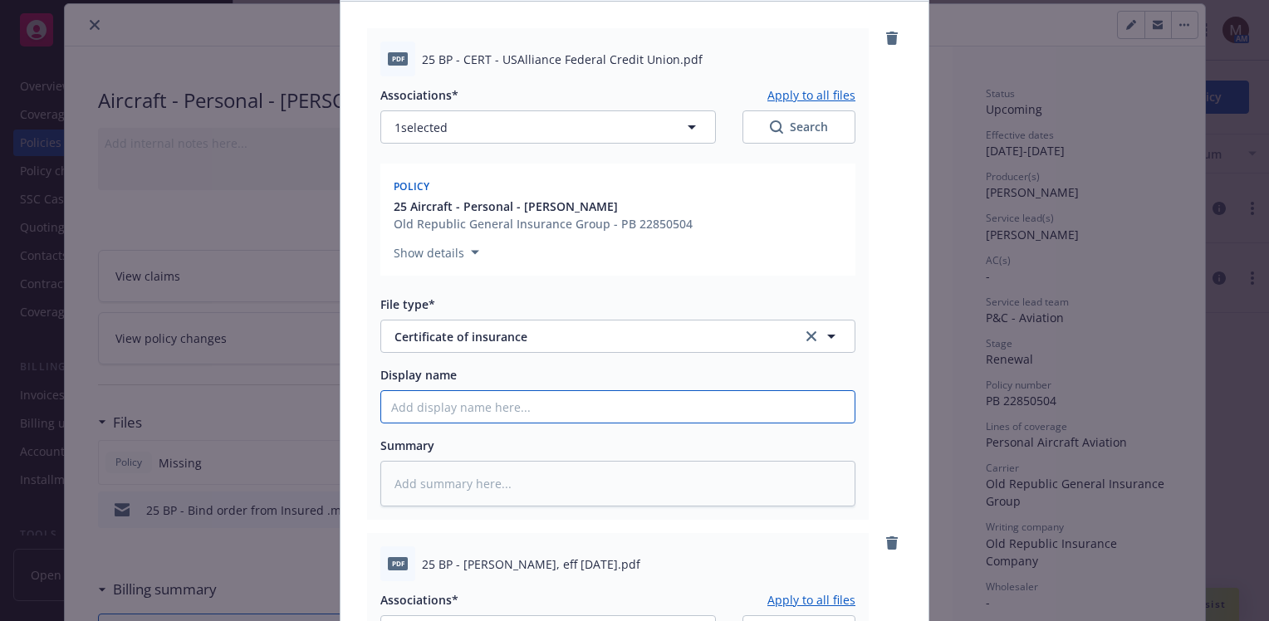
click at [413, 404] on input "Display name" at bounding box center [617, 407] width 473 height 32
paste input "25 BP - CERT - USAlliance Federal Credit Union.pdf"
type input "25 BP - CERT - USAlliance Federal Credit Union.pdf"
type textarea "x"
type input "25 BP - CERT - USAlliance Federal Credit Union.pdf"
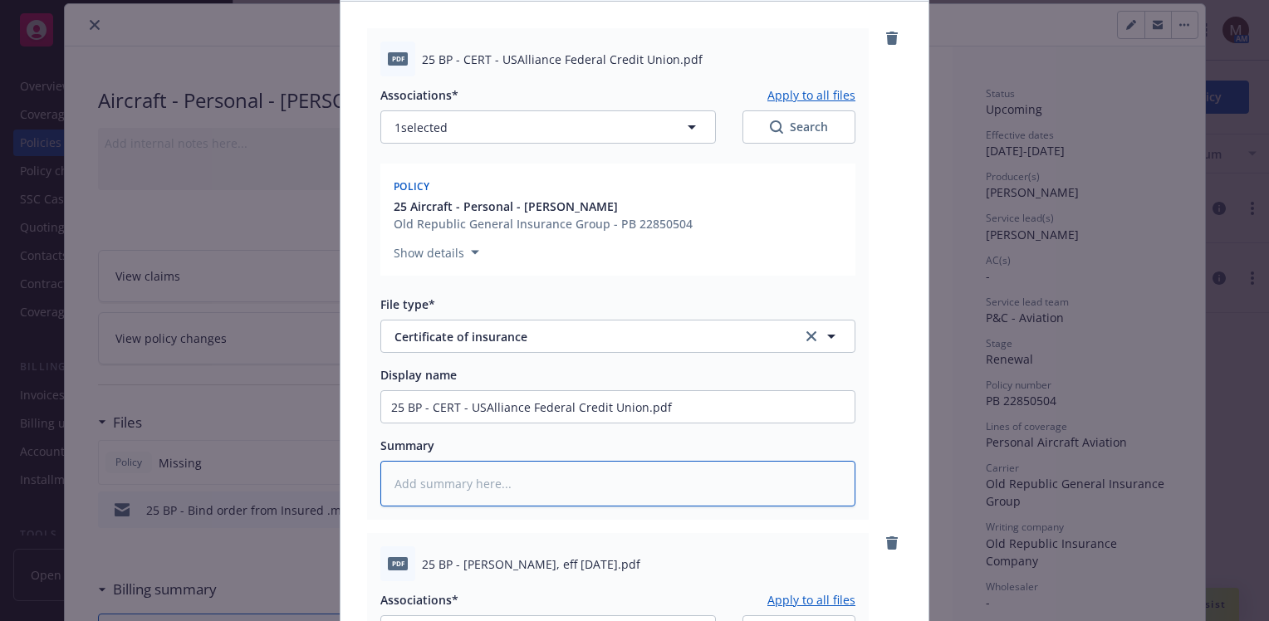
click at [420, 492] on textarea at bounding box center [617, 484] width 475 height 46
paste textarea "25 BP - CERT - USAlliance Federal Credit Union.pdf"
type textarea "x"
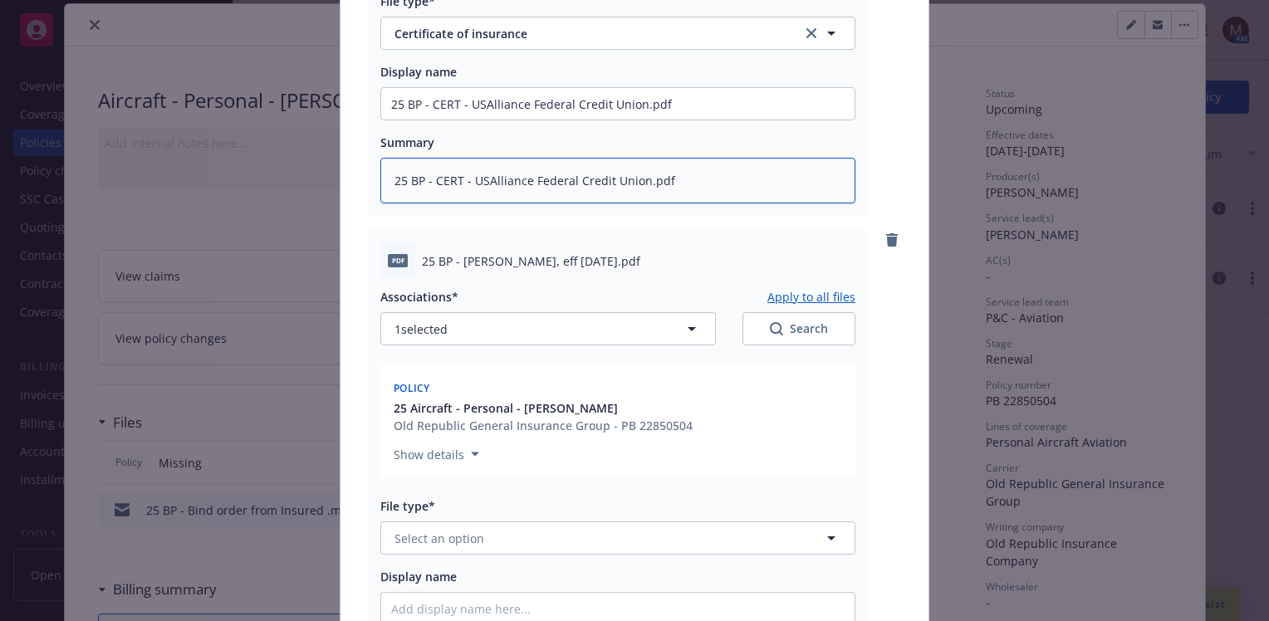
scroll to position [498, 0]
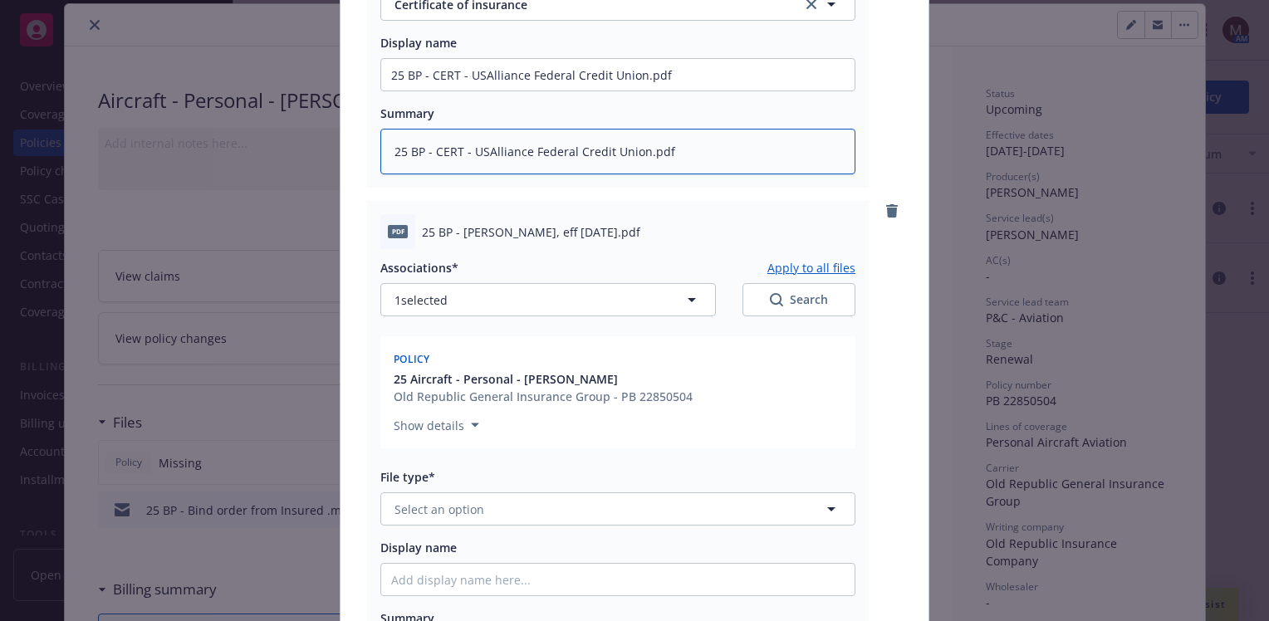
type textarea "25 BP - CERT - USAlliance Federal Credit Union.pdf"
drag, startPoint x: 634, startPoint y: 233, endPoint x: 408, endPoint y: 228, distance: 226.0
click at [408, 228] on div "pdf 25 BP - [PERSON_NAME], eff [DATE].pdf" at bounding box center [617, 231] width 475 height 35
copy div "25 BP - [PERSON_NAME], eff [DATE].pdf"
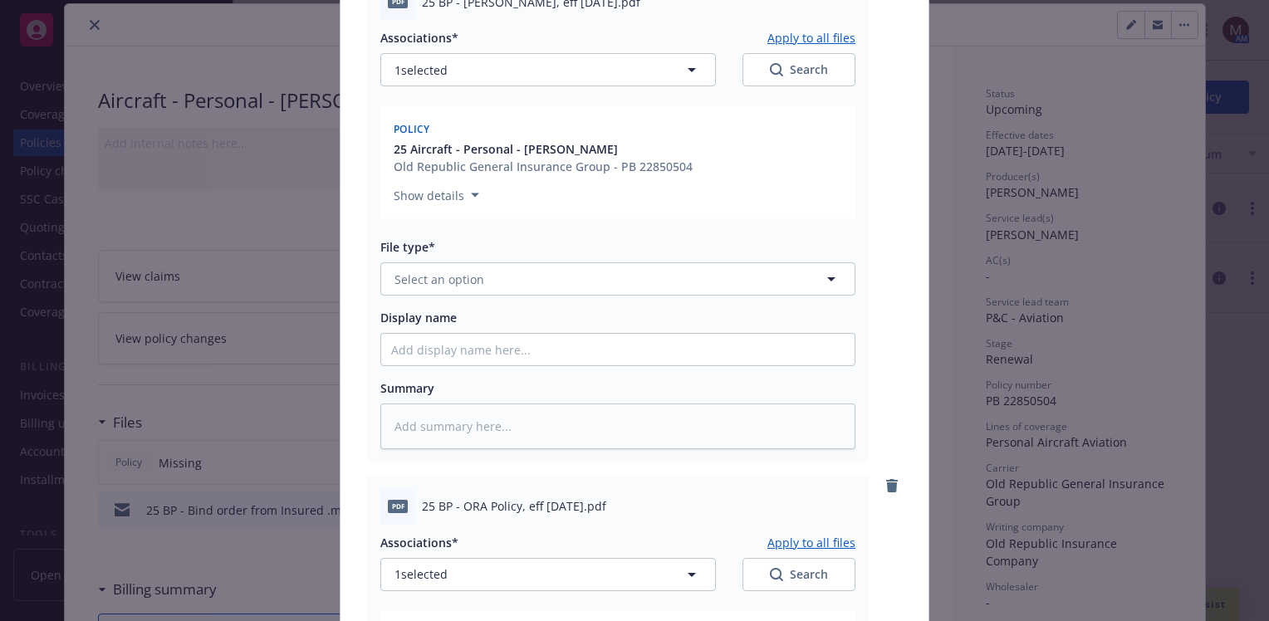
scroll to position [747, 0]
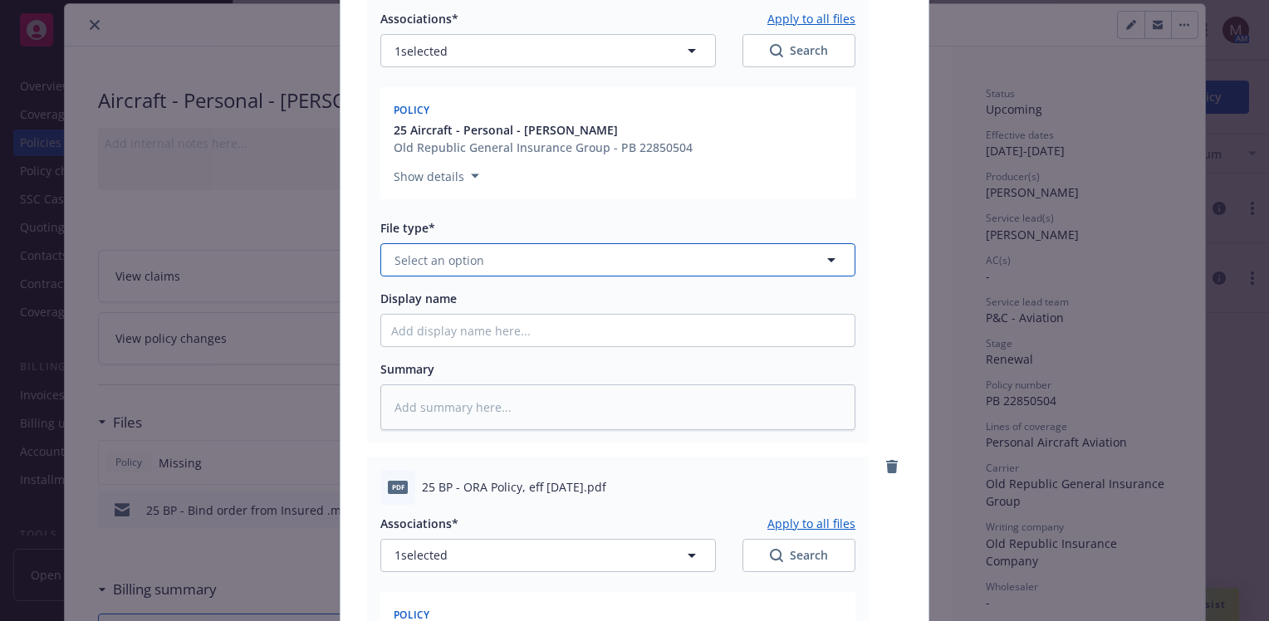
click at [824, 257] on icon "button" at bounding box center [831, 260] width 20 height 20
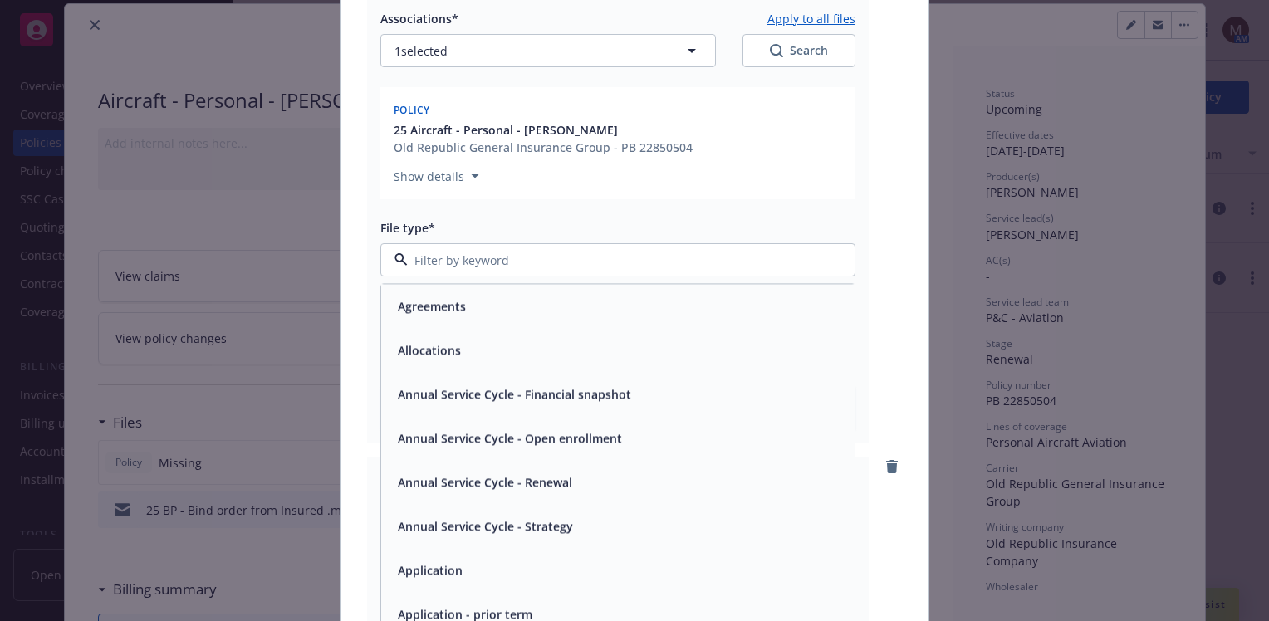
type input "b"
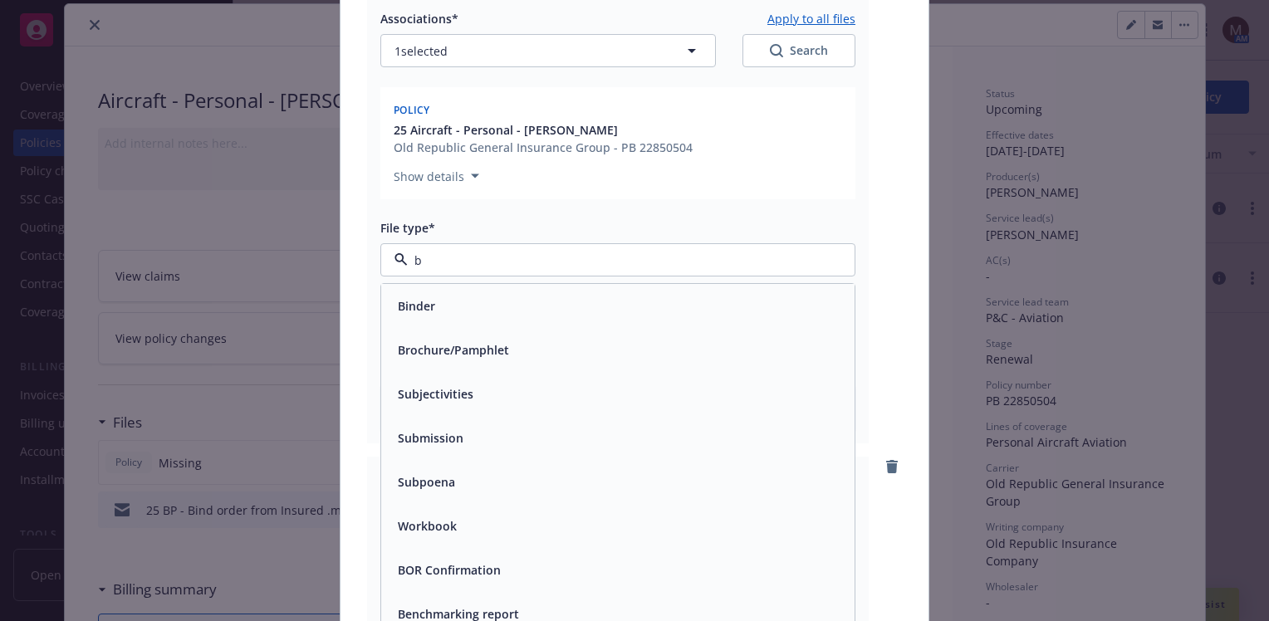
click at [476, 302] on div "Binder" at bounding box center [617, 306] width 453 height 24
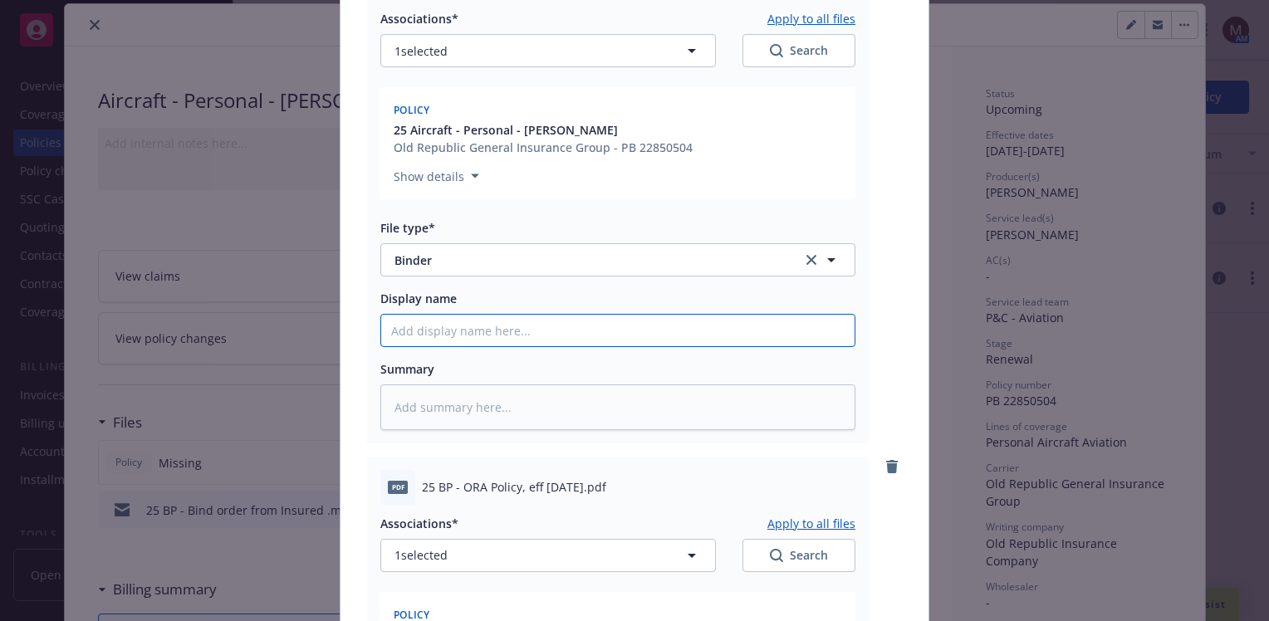
click at [418, 329] on input "Display name" at bounding box center [617, 331] width 473 height 32
paste input "25 BP - [PERSON_NAME], eff [DATE].pdf"
type textarea "x"
type input "25 BP - [PERSON_NAME], eff [DATE].pdf"
click at [434, 416] on textarea at bounding box center [617, 408] width 475 height 46
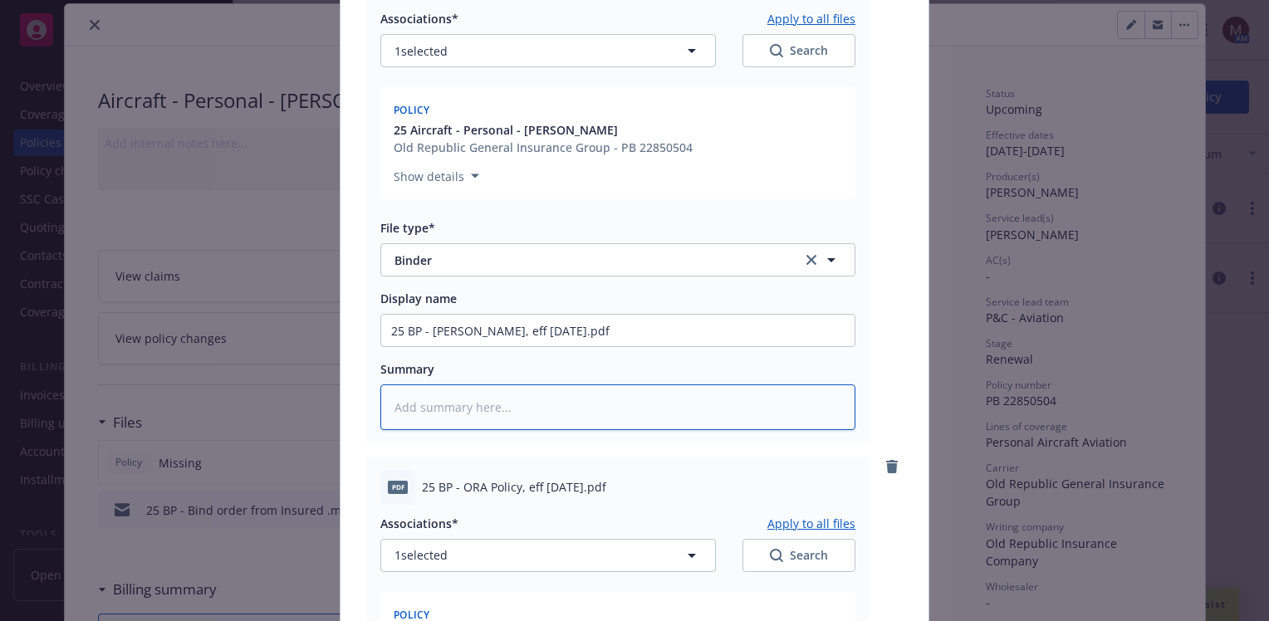
paste textarea "25 BP - [PERSON_NAME], eff [DATE].pdf"
type textarea "x"
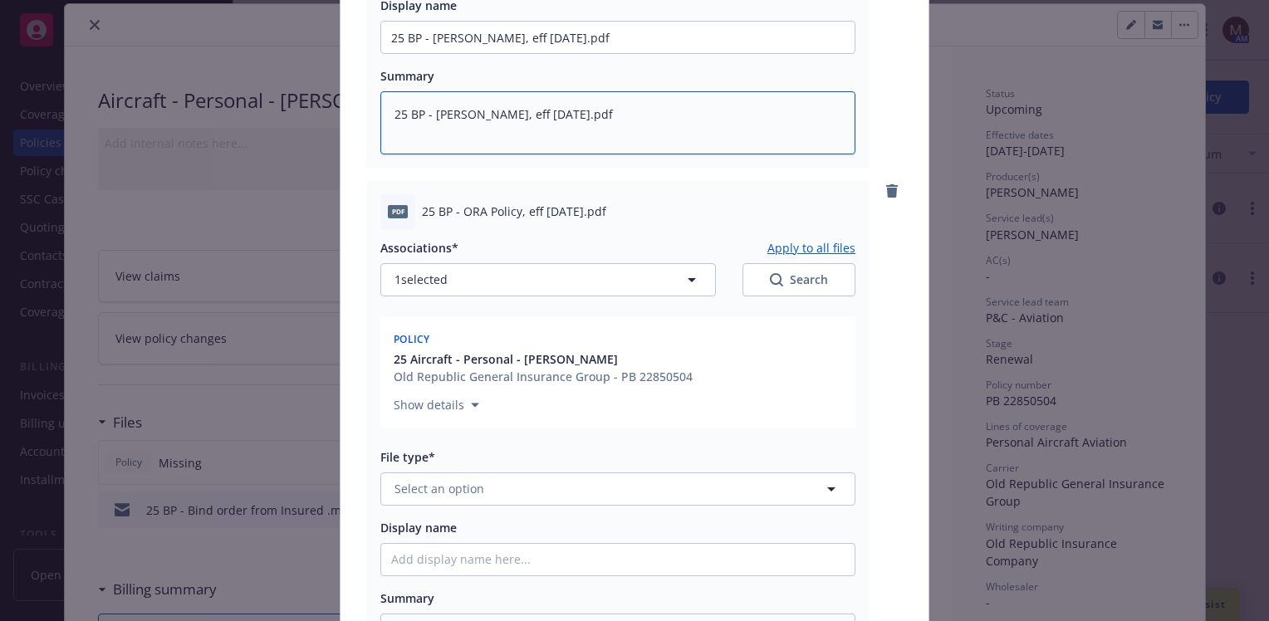
scroll to position [1080, 0]
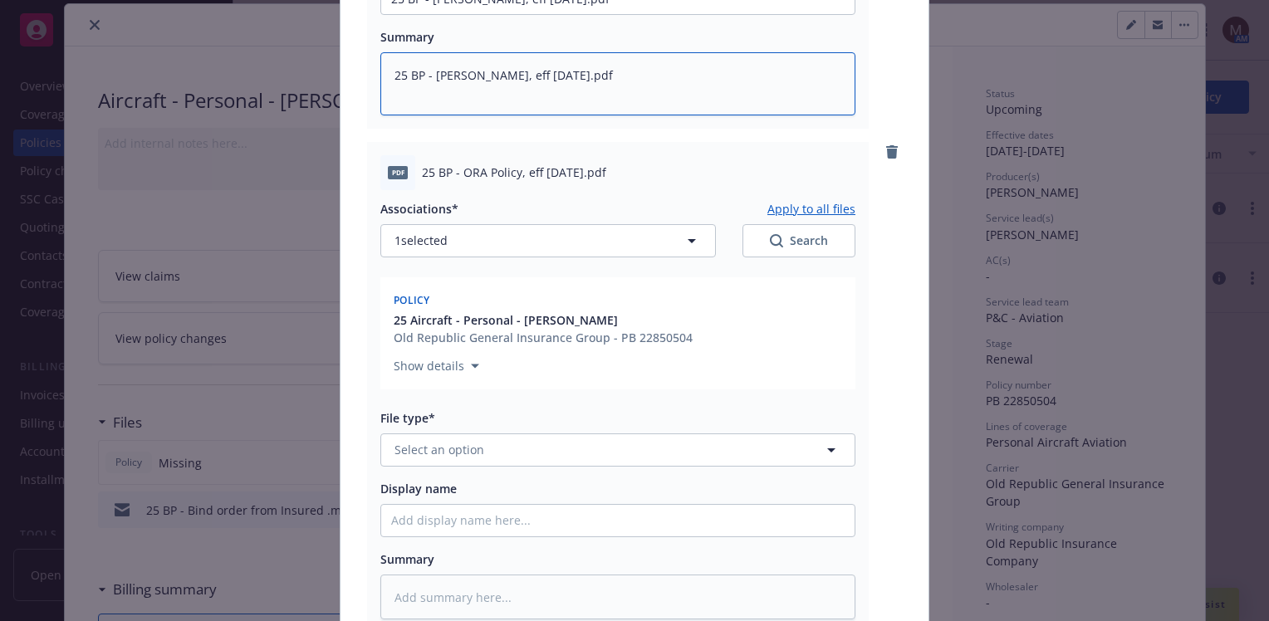
type textarea "25 BP - [PERSON_NAME], eff [DATE].pdf"
drag, startPoint x: 649, startPoint y: 179, endPoint x: 410, endPoint y: 178, distance: 239.2
click at [410, 178] on div "pdf 25 BP - ORA Policy, eff [DATE].pdf" at bounding box center [617, 172] width 475 height 35
copy div "25 BP - ORA Policy, eff [DATE].pdf"
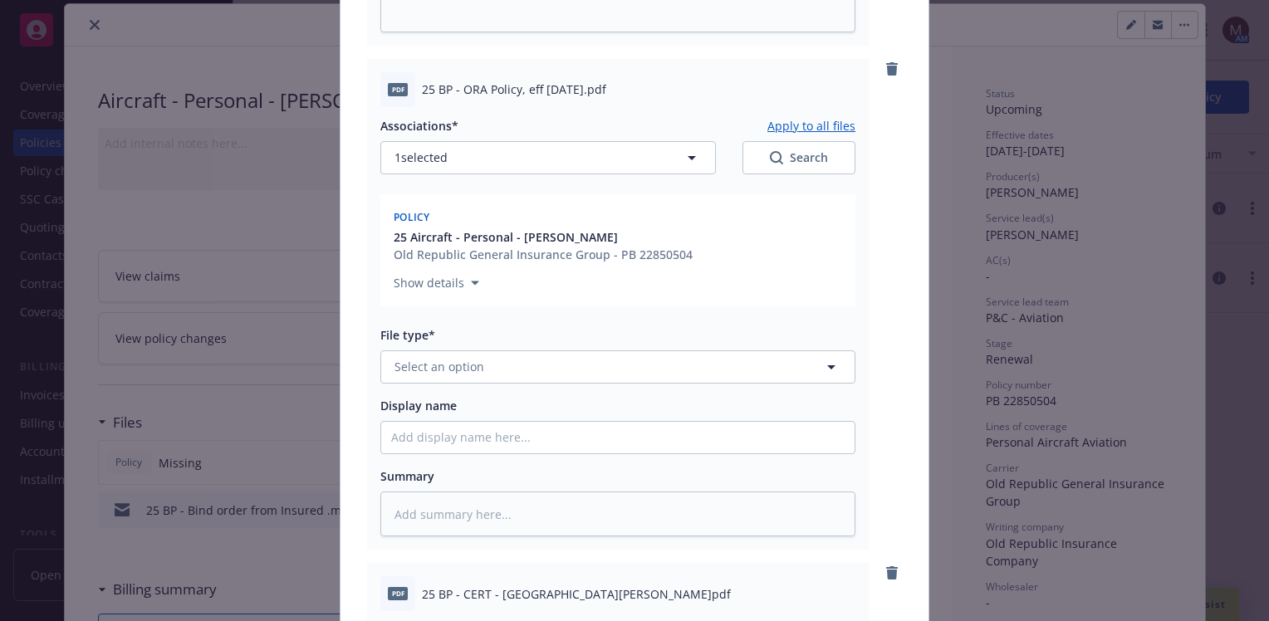
scroll to position [1246, 0]
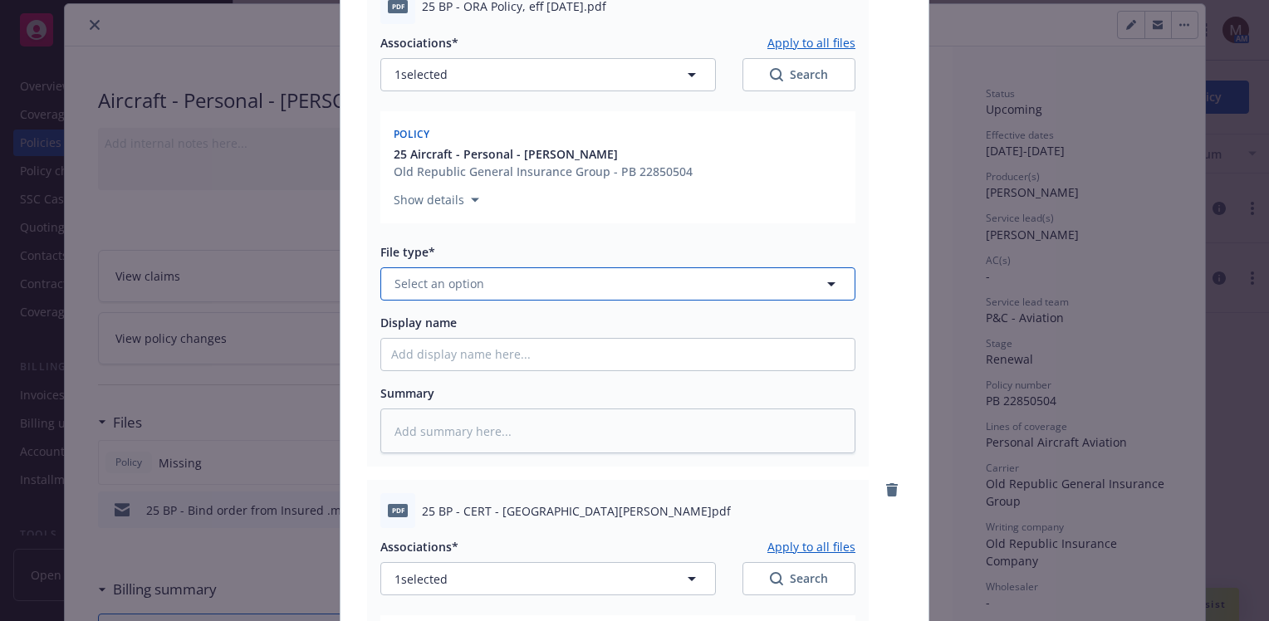
click at [824, 281] on icon "button" at bounding box center [831, 284] width 20 height 20
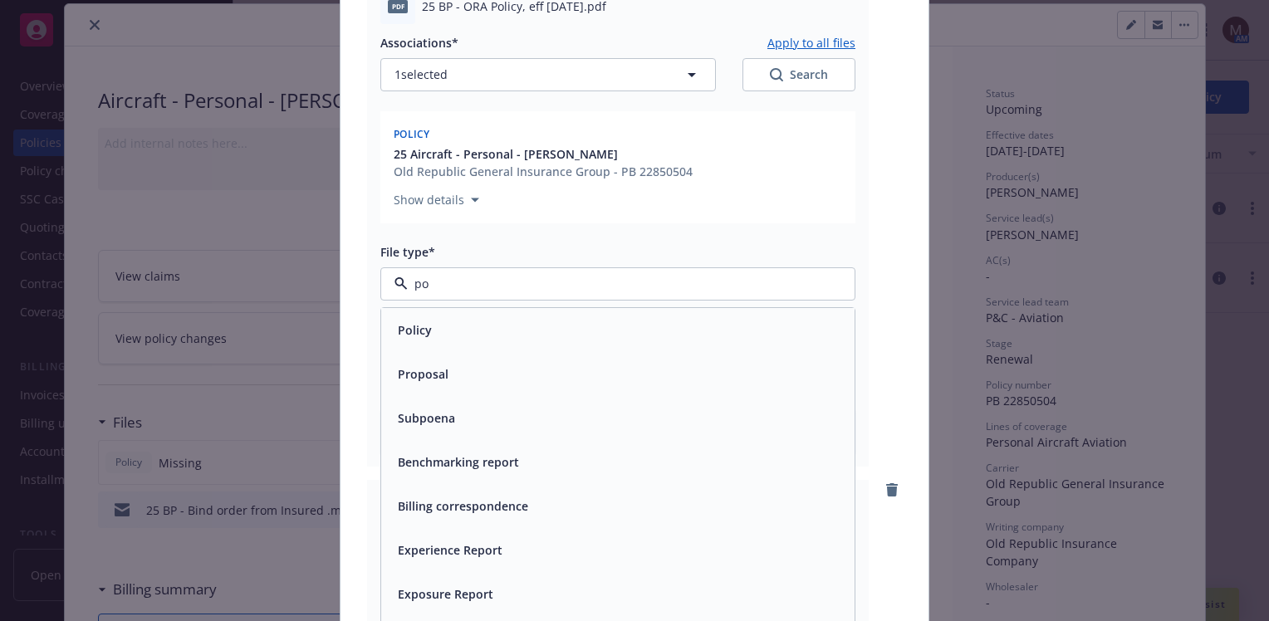
type input "pol"
click at [419, 327] on span "Policy" at bounding box center [415, 329] width 34 height 17
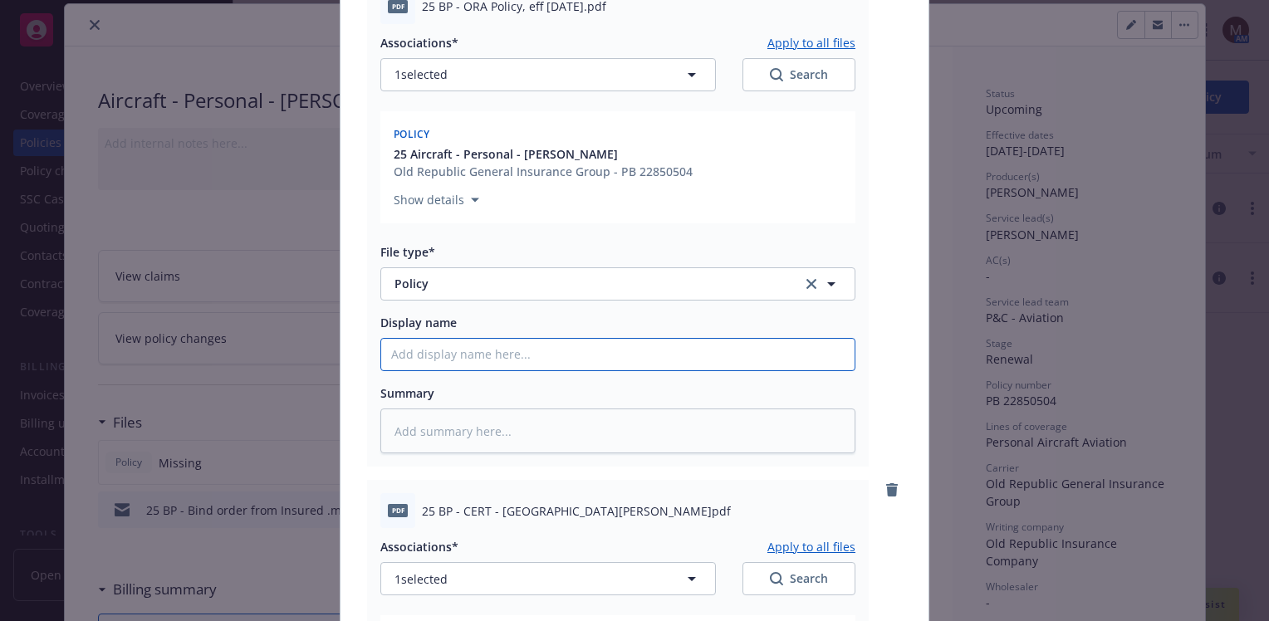
click at [448, 355] on input "Display name" at bounding box center [617, 355] width 473 height 32
paste input "25 BP - ORA Policy, eff [DATE].pdf"
type textarea "x"
type input "25 BP - ORA Policy, eff [DATE].pdf"
click at [419, 435] on textarea at bounding box center [617, 432] width 475 height 46
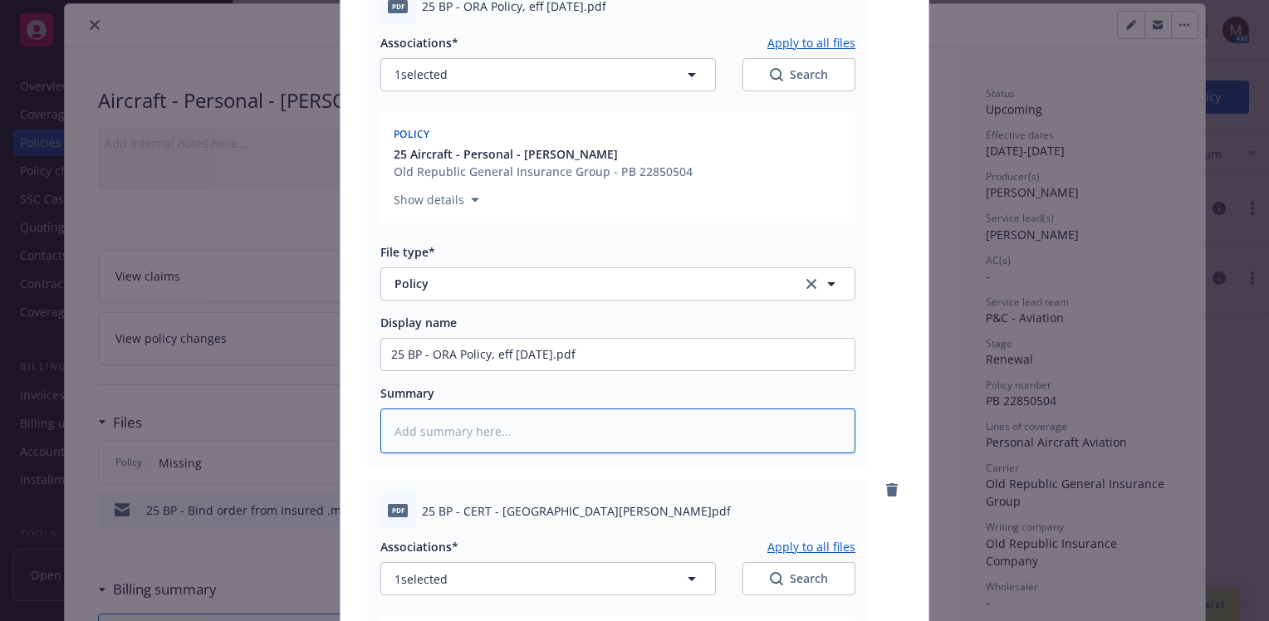
paste textarea "25 BP - ORA Policy, eff [DATE].pdf"
type textarea "x"
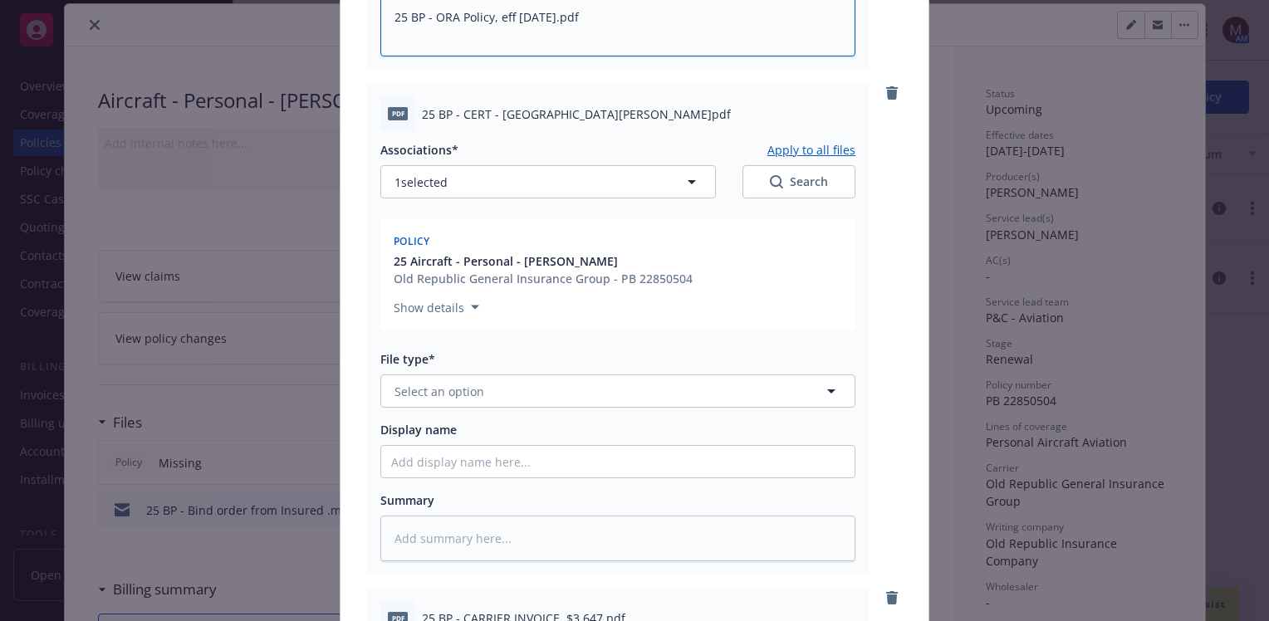
scroll to position [1661, 0]
type textarea "25 BP - ORA Policy, eff [DATE].pdf"
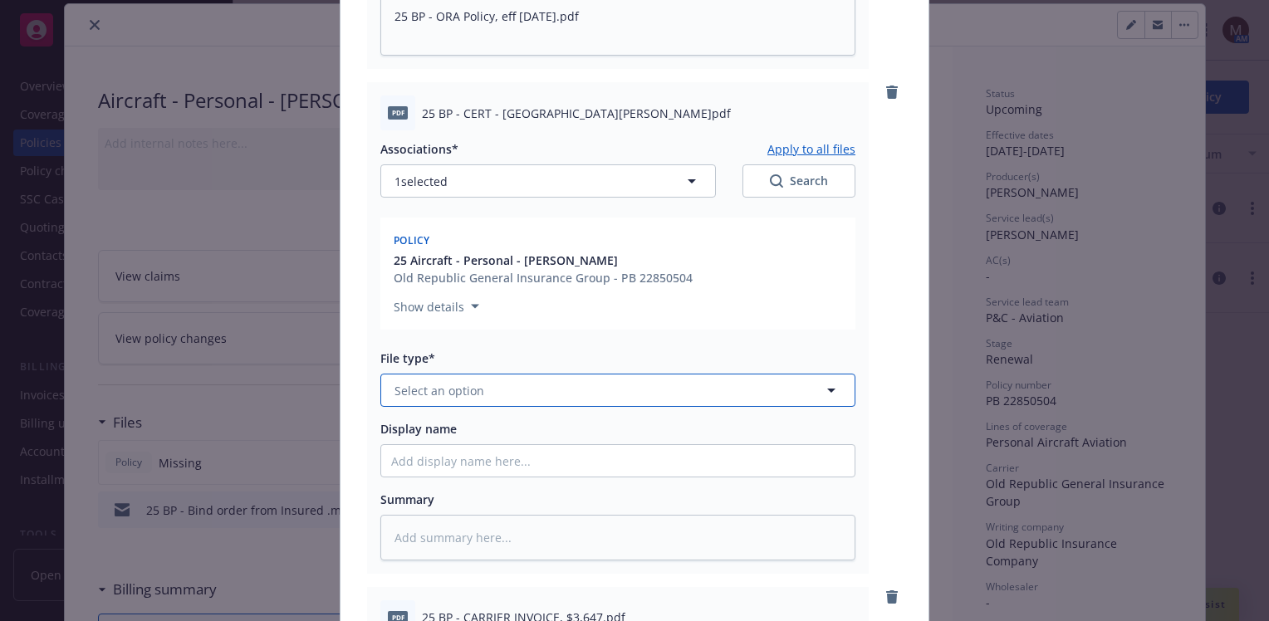
click at [824, 387] on icon "button" at bounding box center [831, 390] width 20 height 20
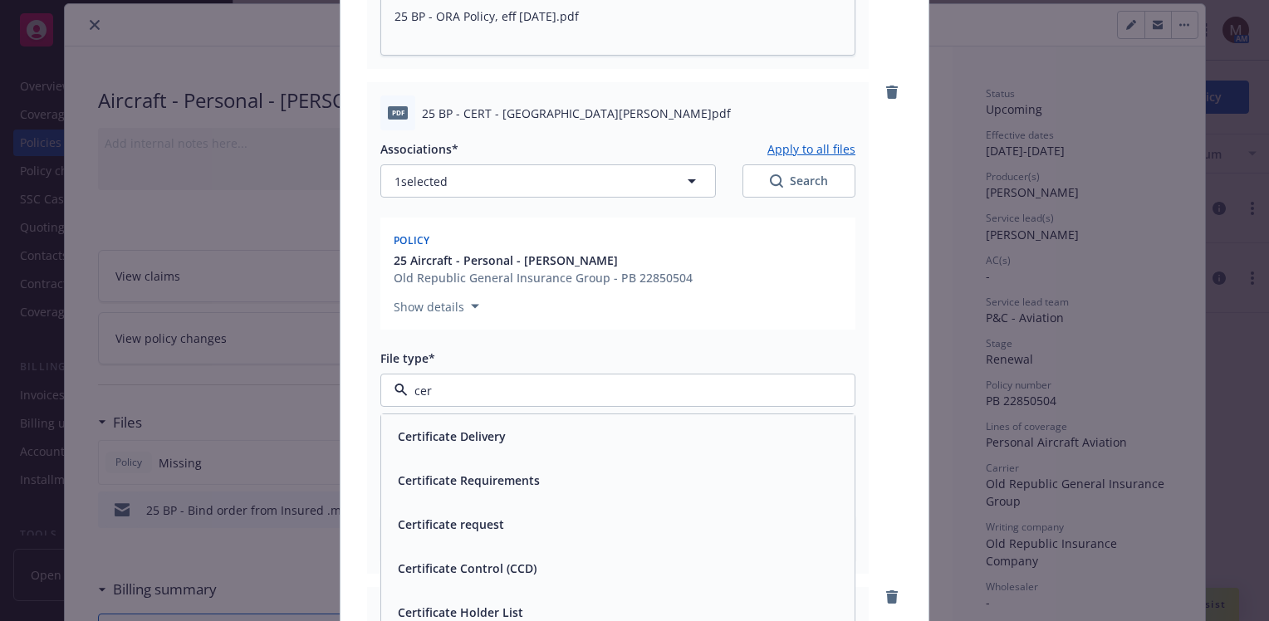
type input "cert"
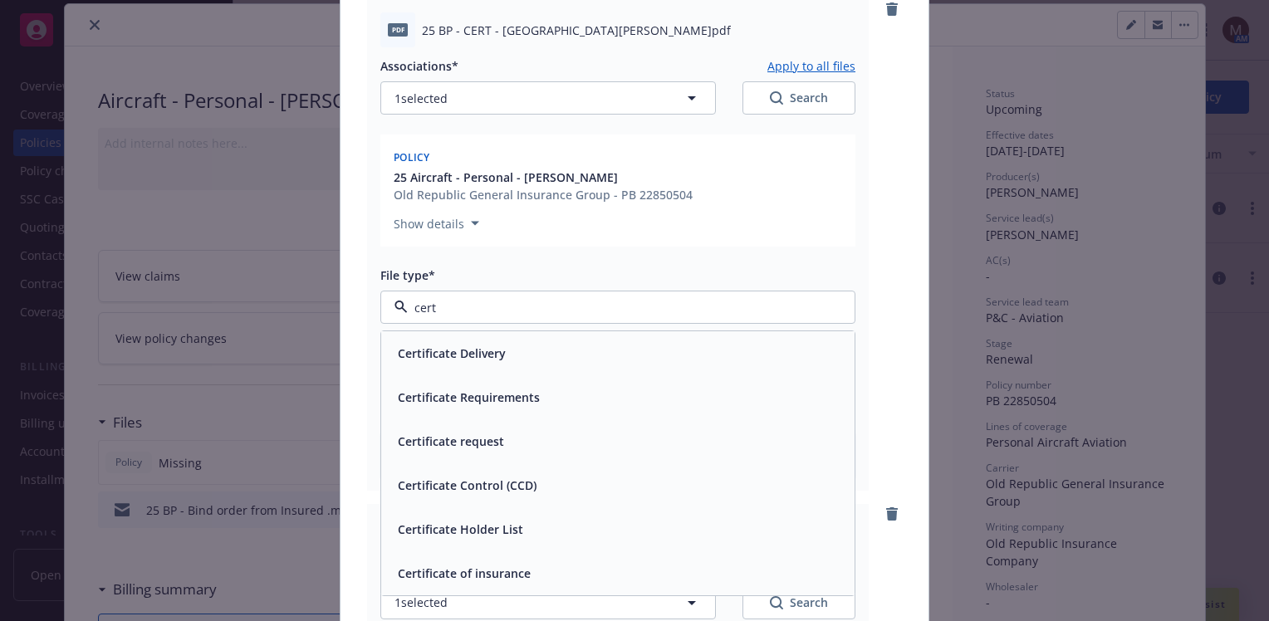
click at [530, 571] on div "Certificate of insurance" at bounding box center [617, 573] width 453 height 24
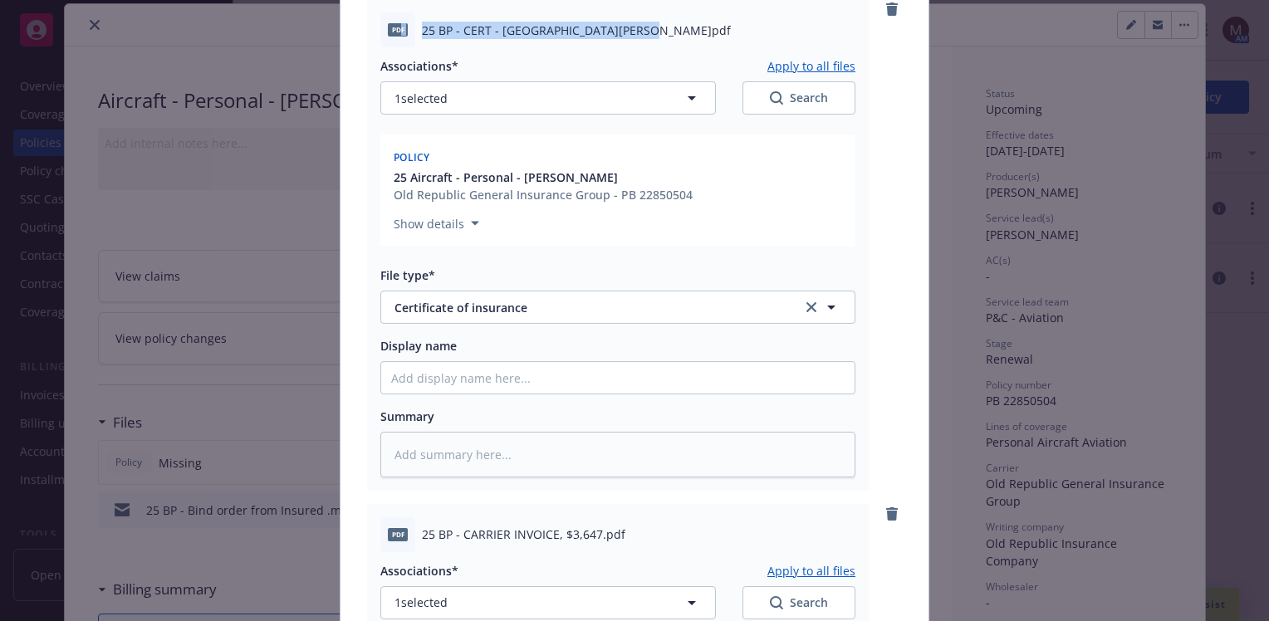
drag, startPoint x: 637, startPoint y: 26, endPoint x: 393, endPoint y: 33, distance: 244.3
click at [393, 33] on div "pdf 25 BP - CERT - [GEOGRAPHIC_DATA][PERSON_NAME]pdf" at bounding box center [617, 29] width 475 height 35
copy div "f 25 BP - CERT - [GEOGRAPHIC_DATA][PERSON_NAME]pdf"
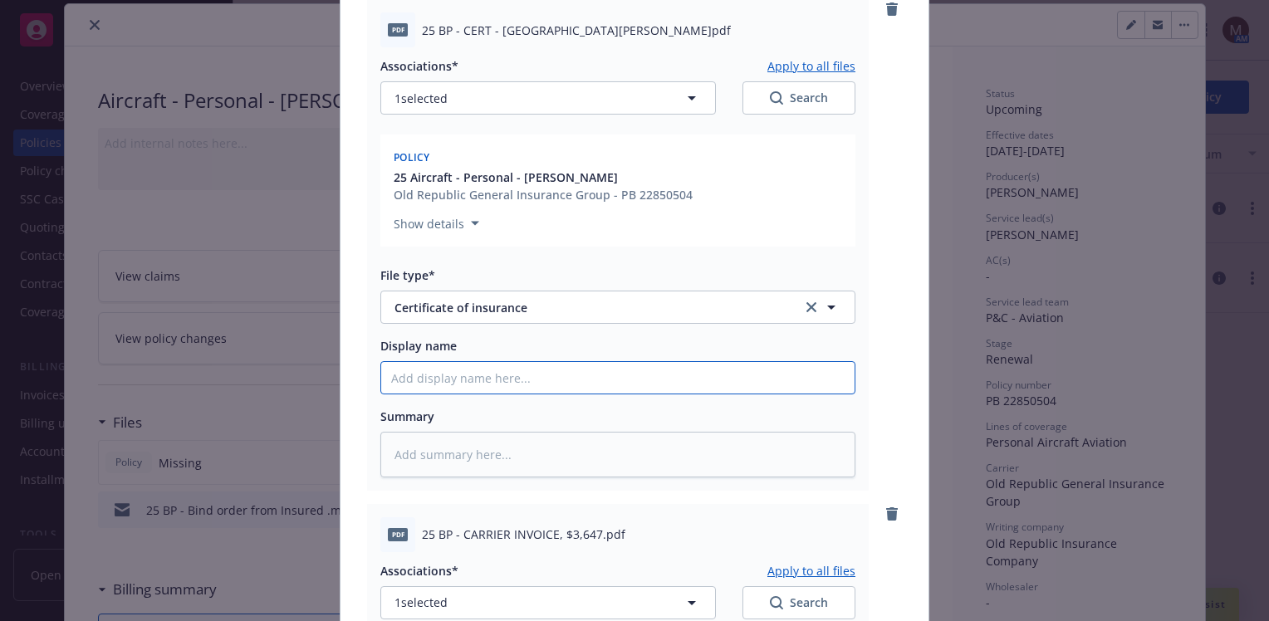
click at [442, 377] on input "Display name" at bounding box center [617, 378] width 473 height 32
paste input "f 25 BP - CERT - [GEOGRAPHIC_DATA][PERSON_NAME]pdf"
type textarea "x"
type input "f 25 BP - CERT - [GEOGRAPHIC_DATA][PERSON_NAME]pdf"
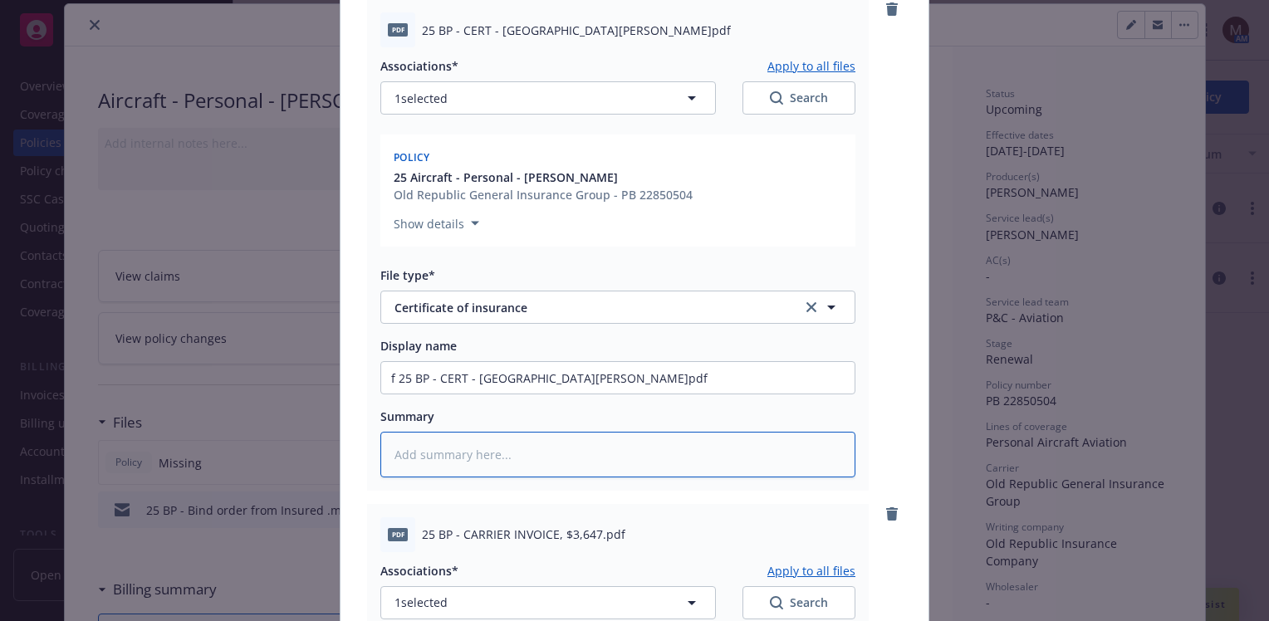
click at [469, 453] on textarea at bounding box center [617, 455] width 475 height 46
paste textarea "f 25 BP - CERT - [GEOGRAPHIC_DATA][PERSON_NAME]pdf"
type textarea "x"
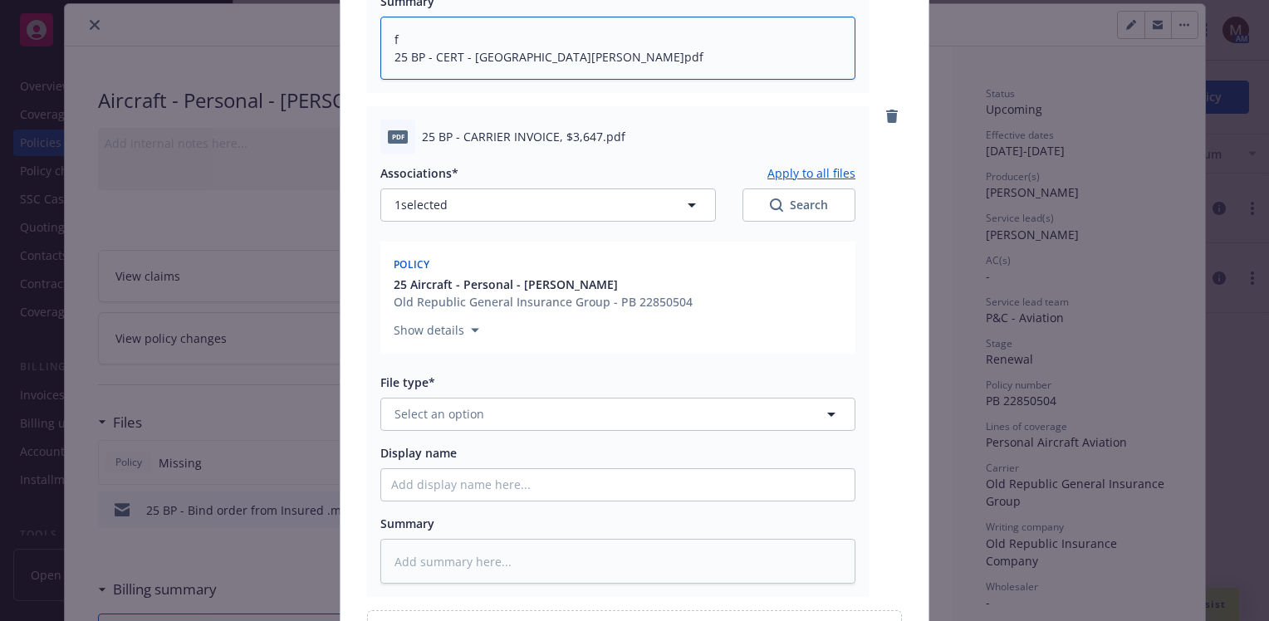
scroll to position [2242, 0]
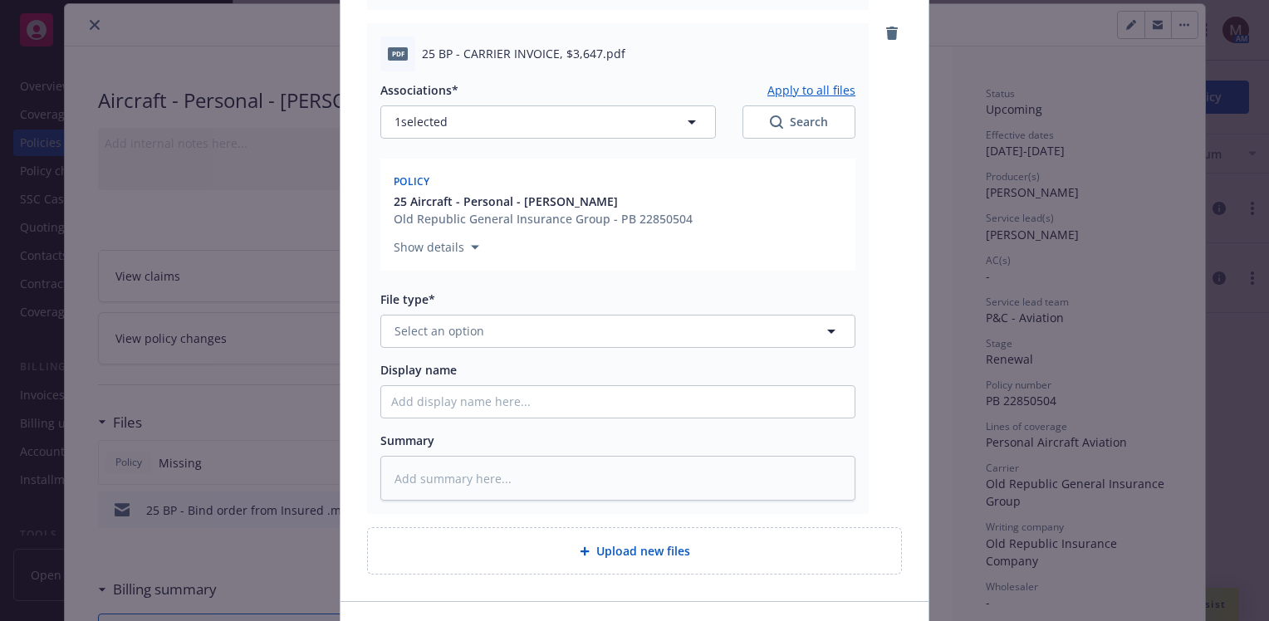
type textarea "f 25 BP - CERT - [GEOGRAPHIC_DATA][PERSON_NAME]pdf"
drag, startPoint x: 625, startPoint y: 58, endPoint x: 414, endPoint y: 58, distance: 210.1
click at [414, 58] on div "pdf 25 BP - CARRIER INVOICE, $3,647.pdf" at bounding box center [617, 54] width 475 height 35
copy span "25 BP - CARRIER INVOICE, $3,647.pdf"
click at [827, 327] on icon "button" at bounding box center [831, 331] width 20 height 20
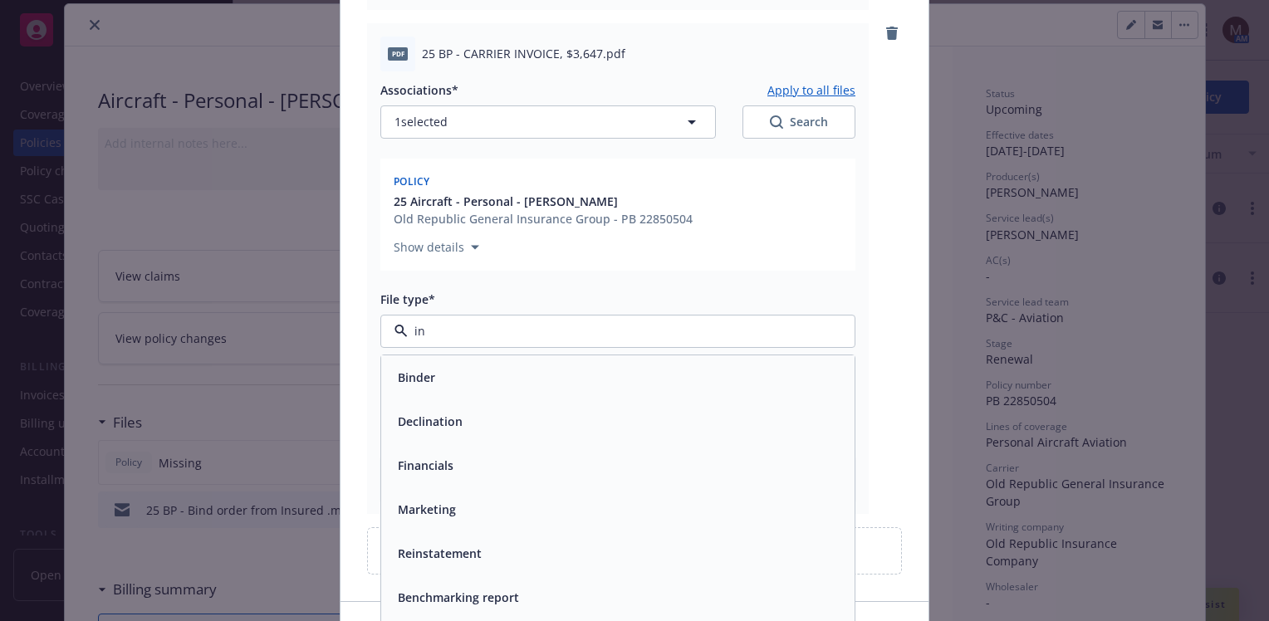
type input "inv"
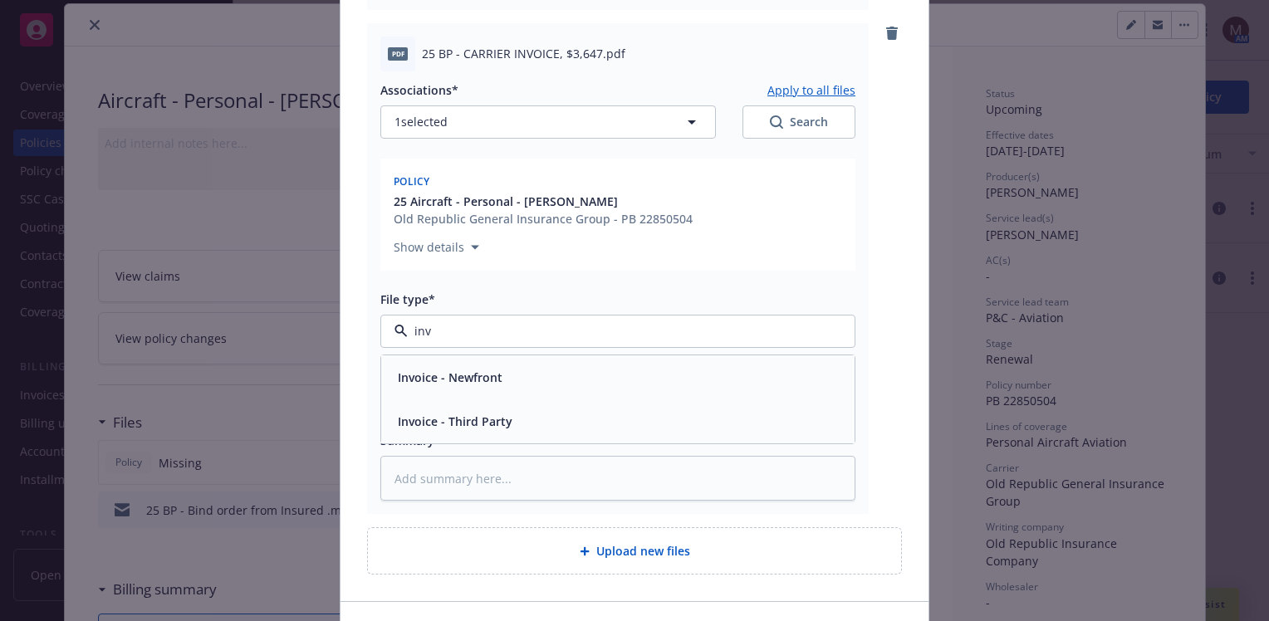
click at [523, 420] on div "Invoice - Third Party" at bounding box center [617, 421] width 453 height 24
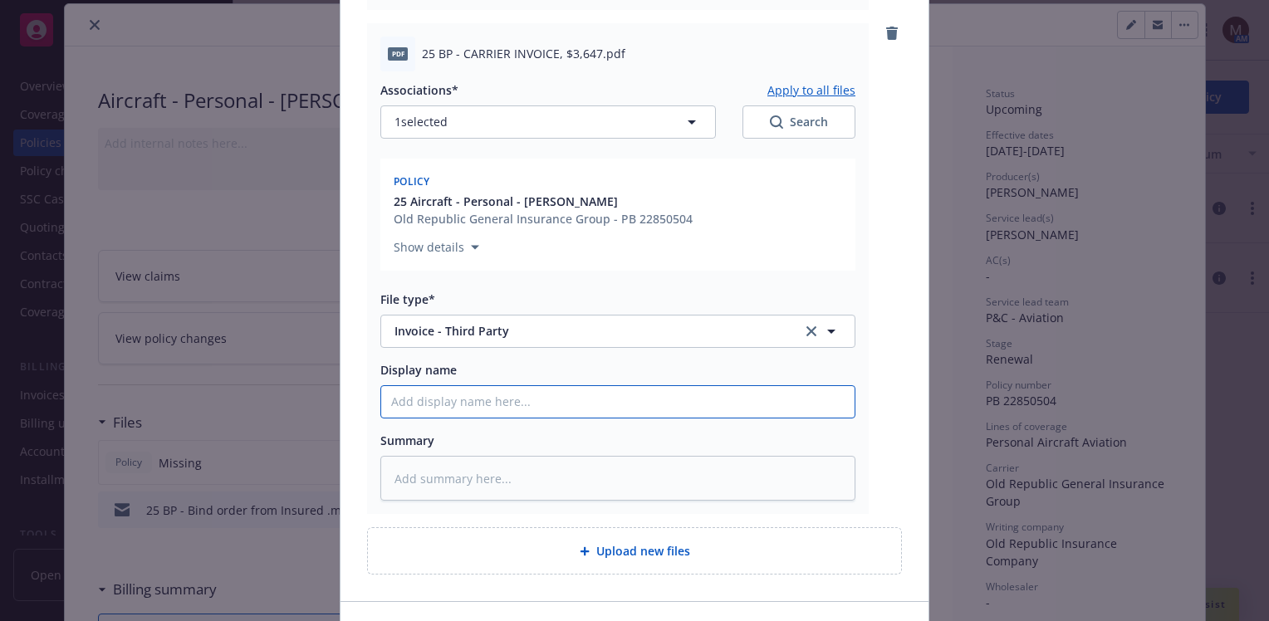
click at [424, 395] on input "Display name" at bounding box center [617, 402] width 473 height 32
paste input "25 BP - CARRIER INVOICE, $3,647.pdf"
type textarea "x"
type input "25 BP - CARRIER INVOICE, $3,647.pdf"
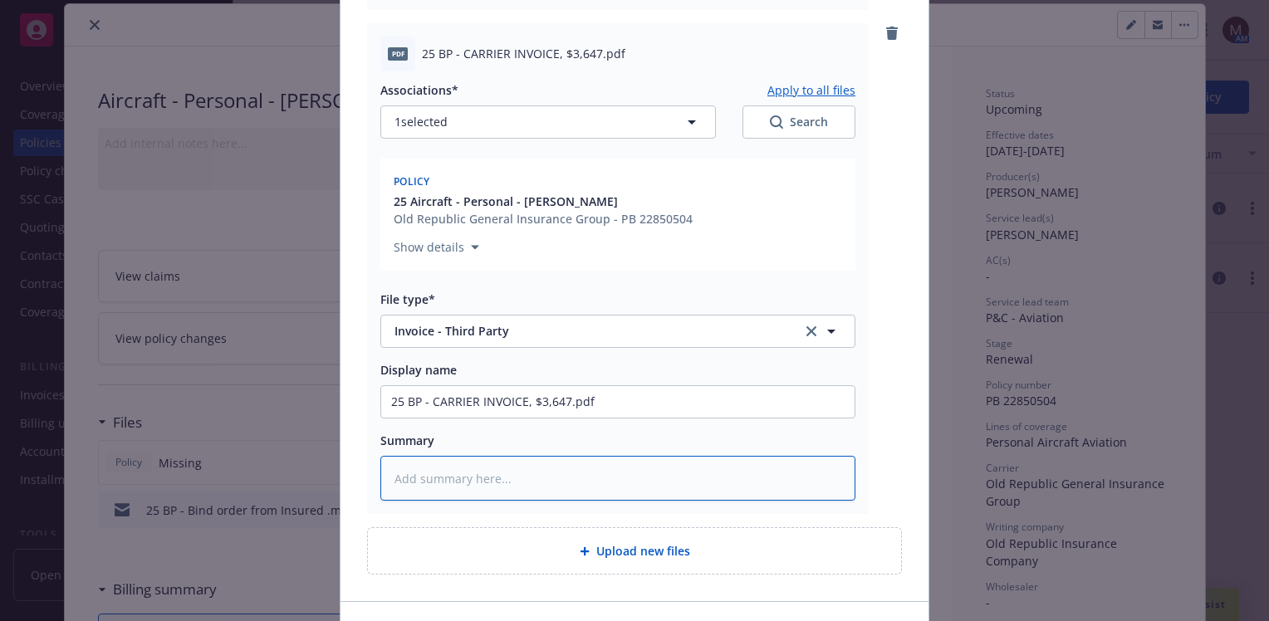
click at [419, 470] on textarea at bounding box center [617, 479] width 475 height 46
paste textarea "25 BP - CARRIER INVOICE, $3,647.pdf"
type textarea "25 BP - CARRIER INVOICE, $3,647.pdf"
type textarea "x"
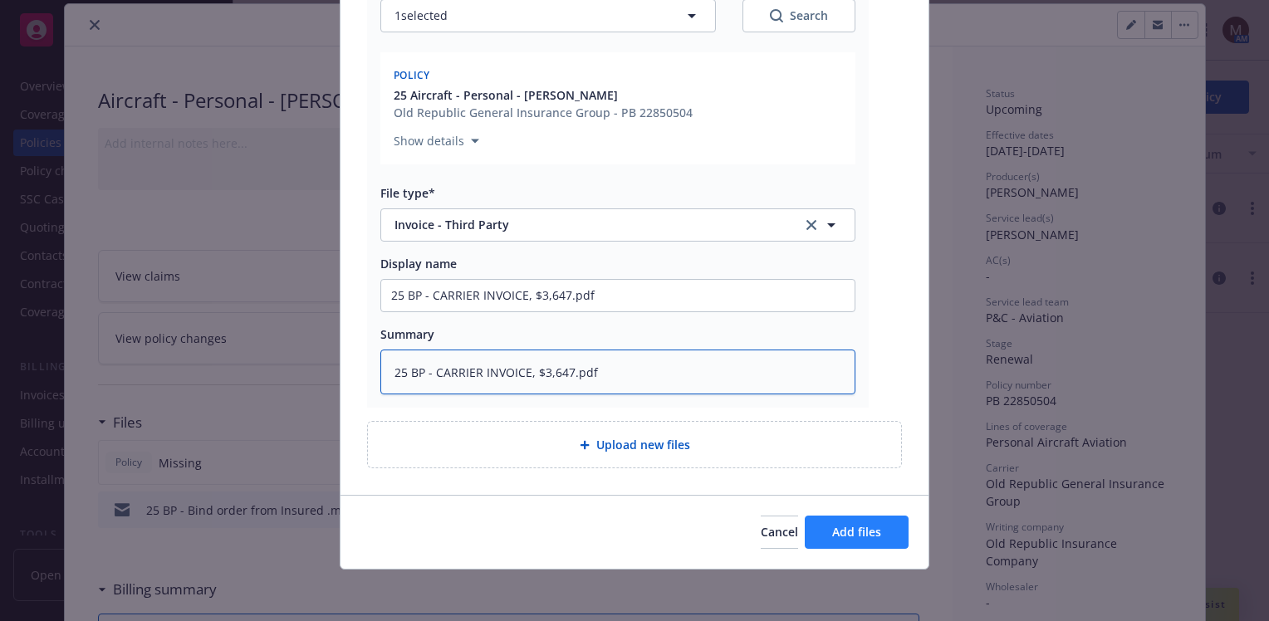
type textarea "25 BP - CARRIER INVOICE, $3,647.pdf"
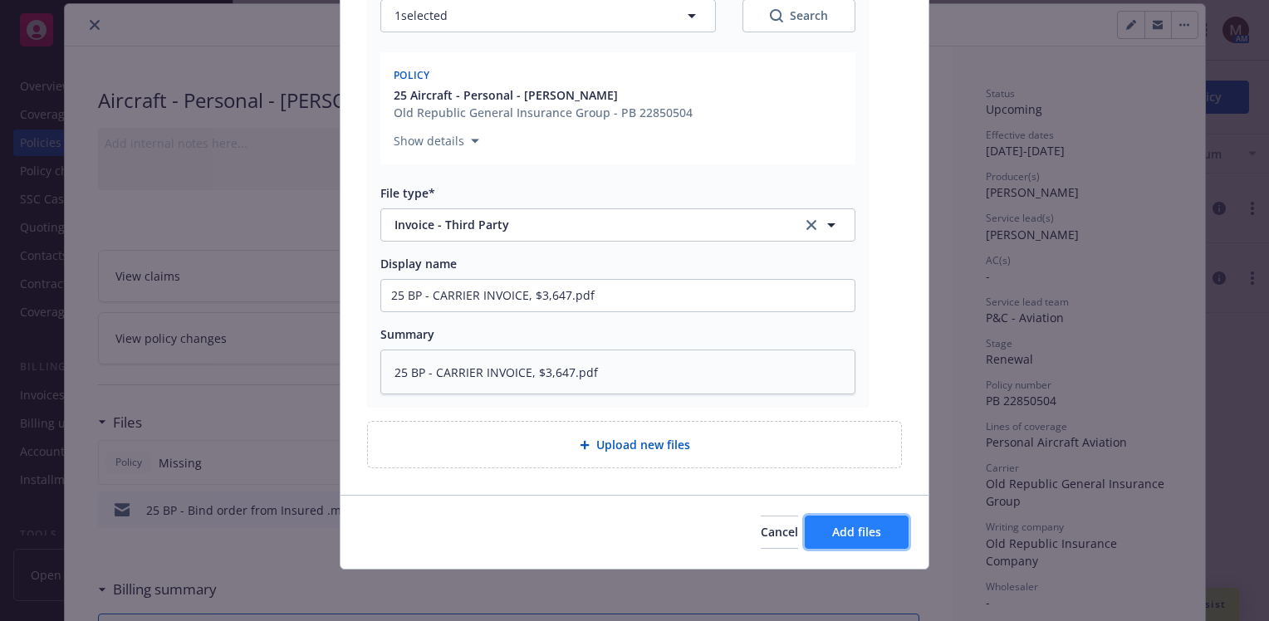
click at [849, 524] on span "Add files" at bounding box center [856, 532] width 49 height 16
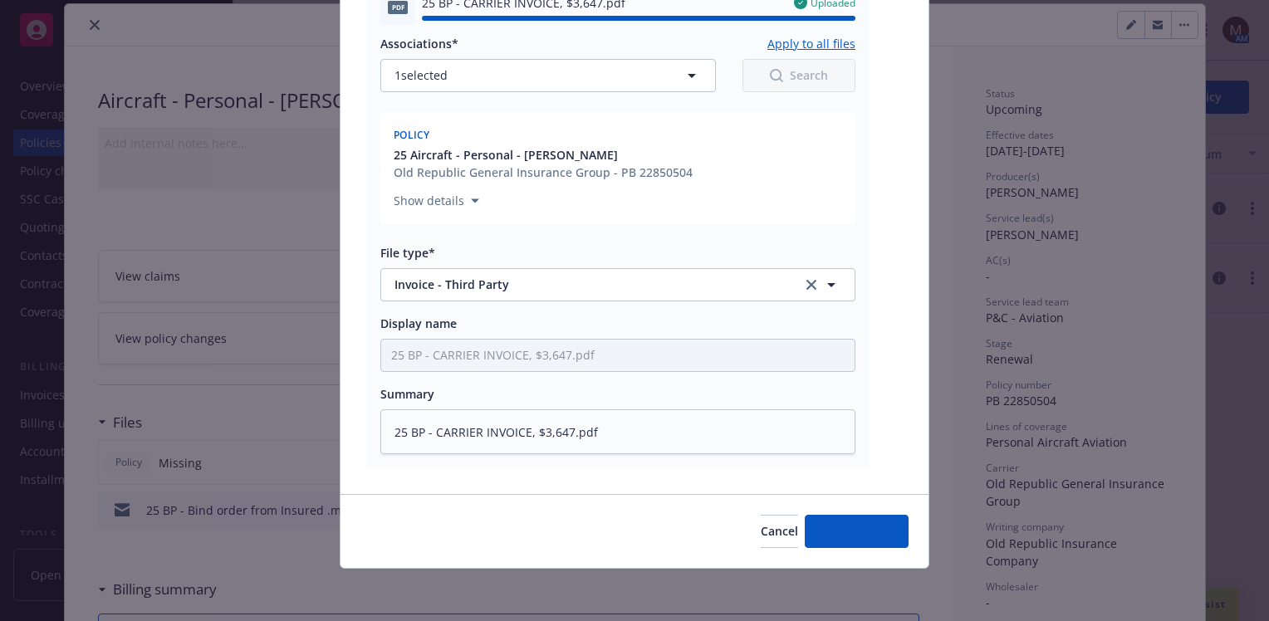
type textarea "x"
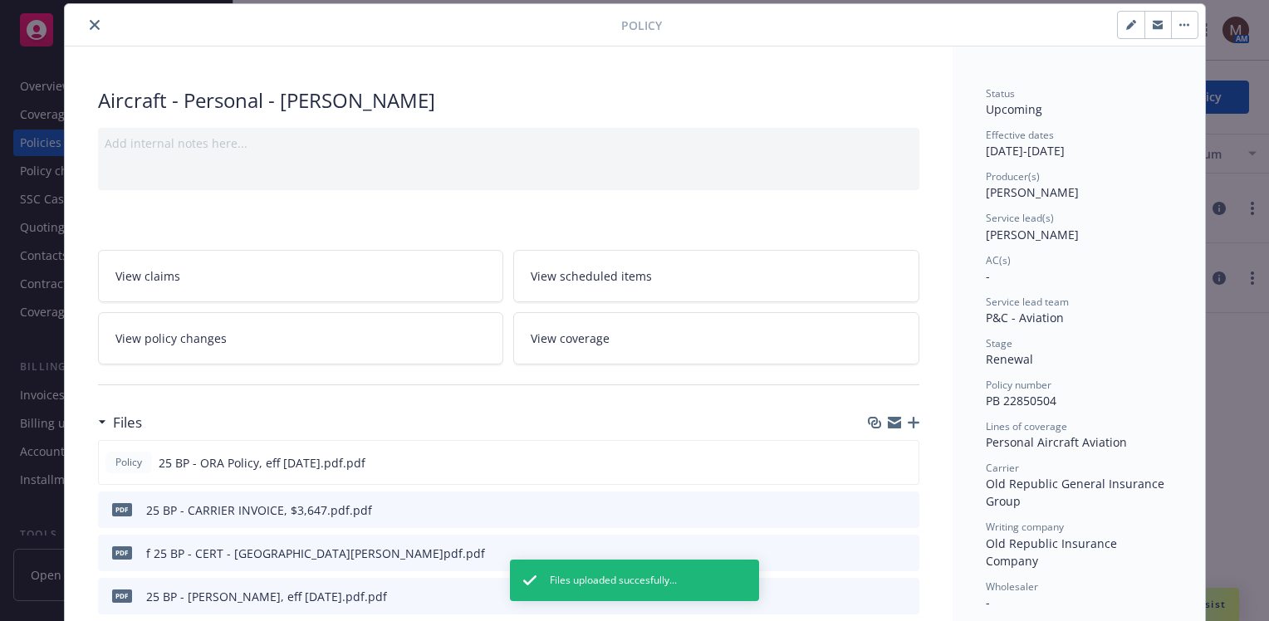
click at [90, 24] on icon "close" at bounding box center [95, 25] width 10 height 10
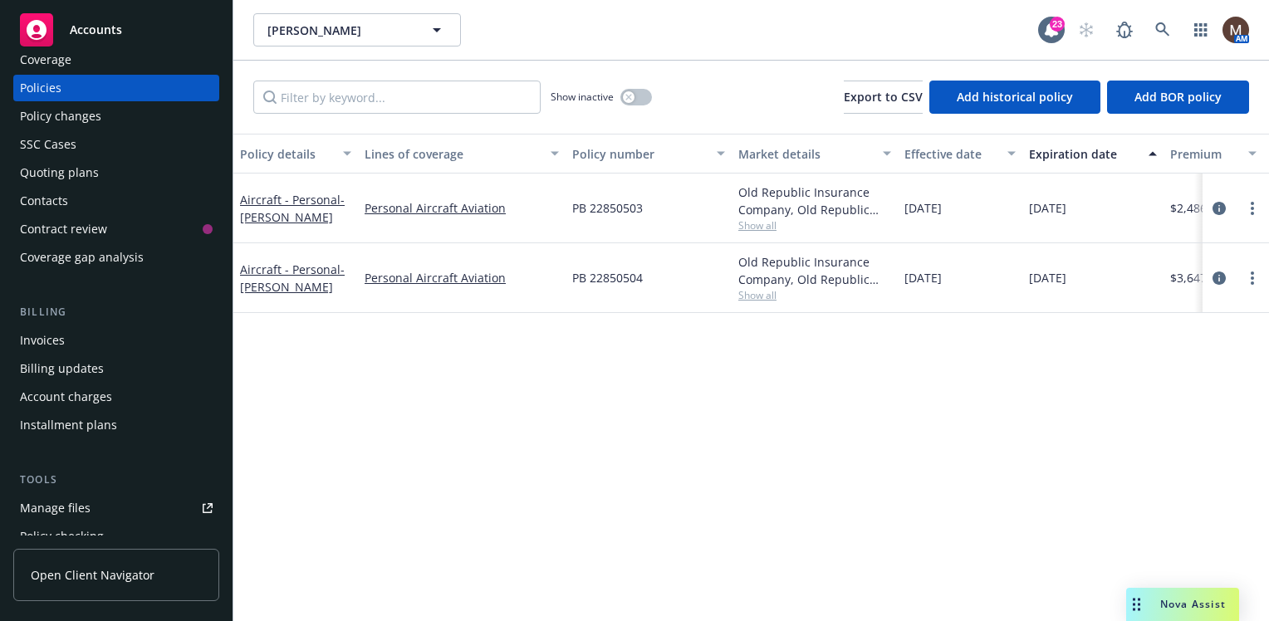
scroll to position [83, 0]
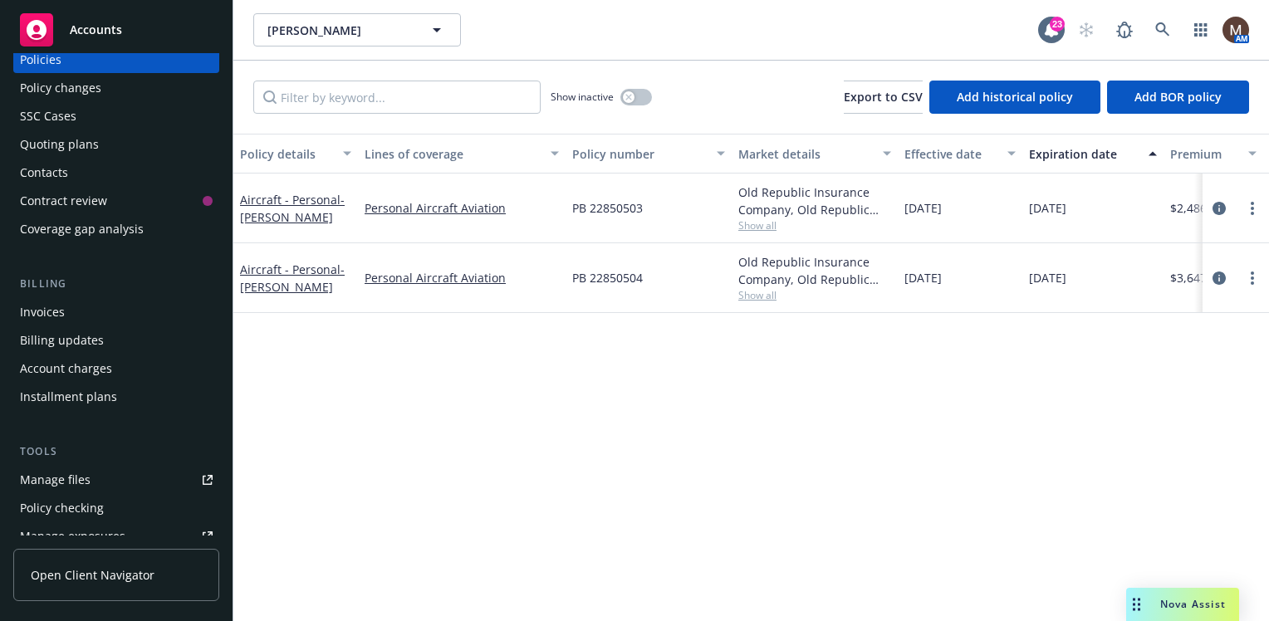
click at [80, 478] on div "Manage files" at bounding box center [55, 480] width 71 height 27
